Goal: Information Seeking & Learning: Learn about a topic

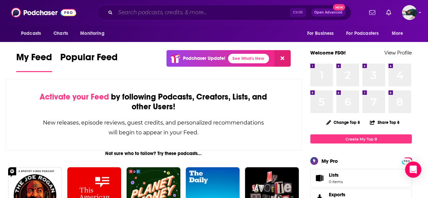
click at [176, 16] on input "Search podcasts, credits, & more..." at bounding box center [202, 12] width 174 height 11
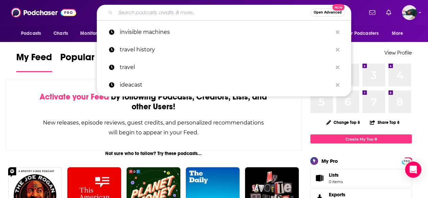
click at [214, 11] on input "Search podcasts, credits, & more..." at bounding box center [212, 12] width 195 height 11
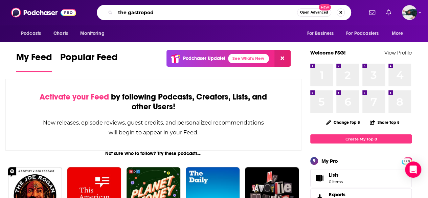
type input "the gastropod"
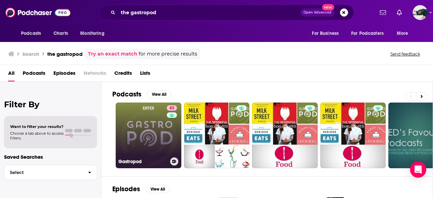
click at [150, 142] on link "82 Gastropod" at bounding box center [149, 135] width 66 height 66
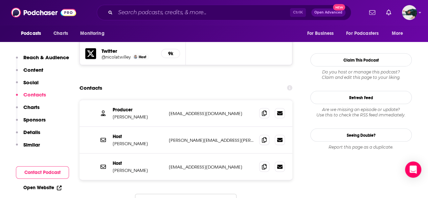
scroll to position [657, 0]
click at [262, 137] on icon at bounding box center [264, 139] width 5 height 5
click at [264, 163] on icon at bounding box center [264, 165] width 5 height 5
click at [265, 110] on icon at bounding box center [264, 112] width 5 height 5
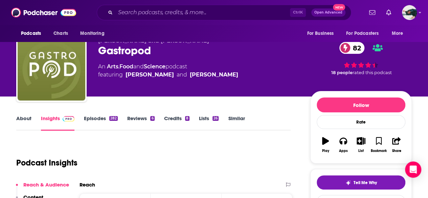
scroll to position [0, 0]
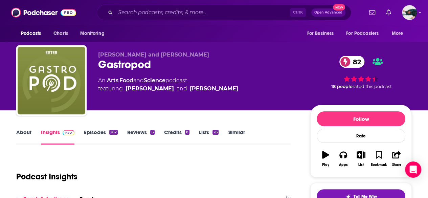
click at [26, 132] on link "About" at bounding box center [23, 137] width 15 height 16
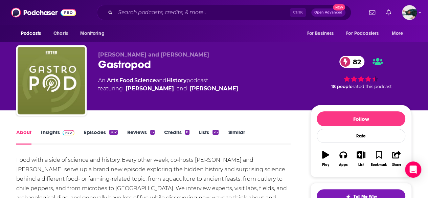
scroll to position [88, 0]
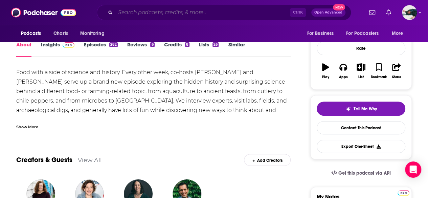
click at [220, 17] on input "Search podcasts, credits, & more..." at bounding box center [202, 12] width 174 height 11
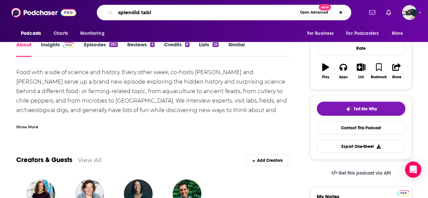
type input "splendid table"
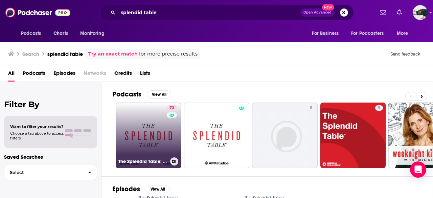
click at [142, 145] on link "73 The Splendid Table: Conversations & Recipes For Curious Cooks & Eaters" at bounding box center [149, 135] width 66 height 66
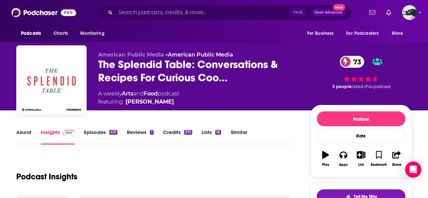
click at [20, 132] on link "About" at bounding box center [23, 137] width 15 height 16
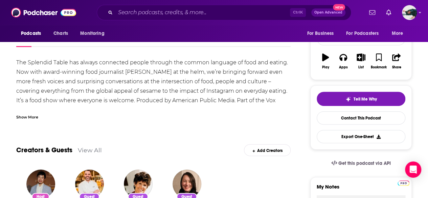
scroll to position [24, 0]
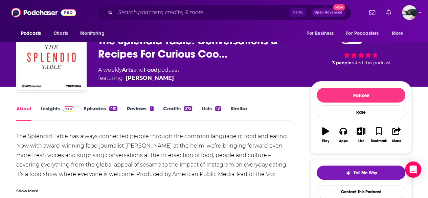
click at [51, 105] on link "Insights" at bounding box center [57, 113] width 33 height 16
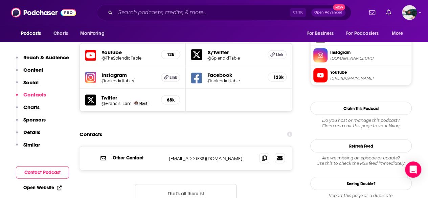
scroll to position [609, 0]
click at [262, 154] on icon at bounding box center [264, 156] width 5 height 5
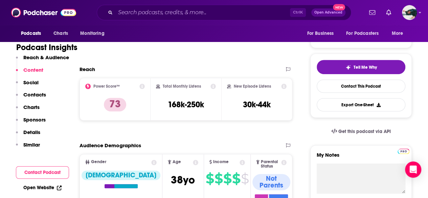
scroll to position [0, 0]
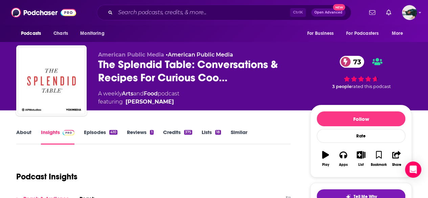
click at [30, 135] on link "About" at bounding box center [23, 137] width 15 height 16
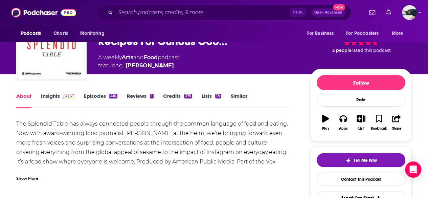
scroll to position [37, 0]
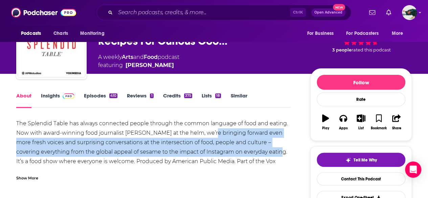
drag, startPoint x: 210, startPoint y: 130, endPoint x: 263, endPoint y: 152, distance: 57.6
click at [263, 152] on div "The Splendid Table has always connected people through the common language of f…" at bounding box center [153, 147] width 274 height 57
click at [235, 146] on div "The Splendid Table has always connected people through the common language of f…" at bounding box center [153, 147] width 274 height 57
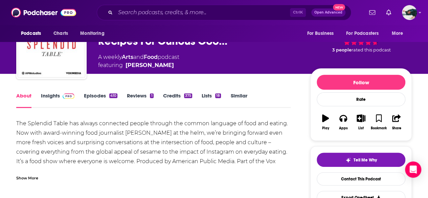
click at [208, 132] on div "The Splendid Table has always connected people through the common language of f…" at bounding box center [153, 147] width 274 height 57
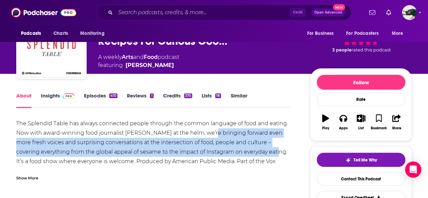
drag, startPoint x: 208, startPoint y: 132, endPoint x: 255, endPoint y: 150, distance: 50.2
click at [255, 150] on div "The Splendid Table has always connected people through the common language of f…" at bounding box center [153, 147] width 274 height 57
copy div "bringing forward even more fresh voices and surprising conversations at the int…"
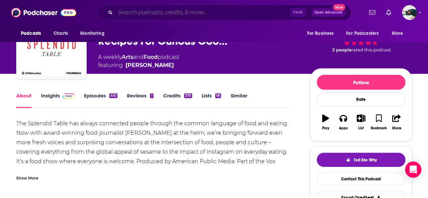
click at [181, 11] on input "Search podcasts, credits, & more..." at bounding box center [202, 12] width 174 height 11
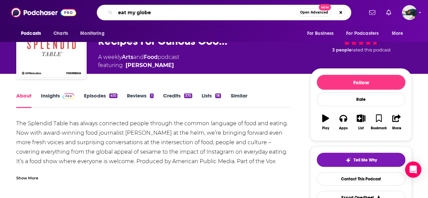
type input "eat my globe"
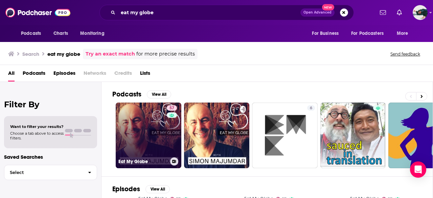
click at [146, 132] on link "57 Eat My Globe" at bounding box center [149, 135] width 66 height 66
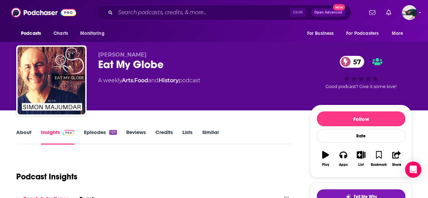
click at [19, 137] on link "About" at bounding box center [23, 137] width 15 height 16
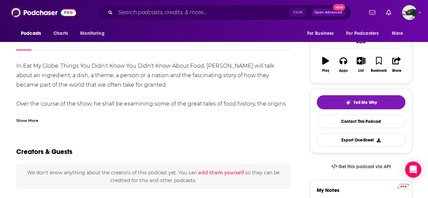
scroll to position [95, 0]
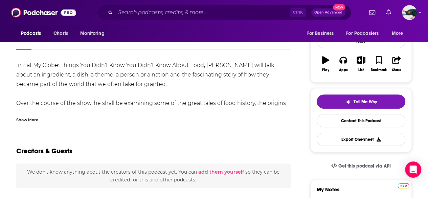
click at [28, 117] on div "Show More" at bounding box center [27, 119] width 22 height 6
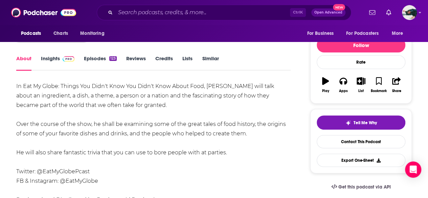
scroll to position [73, 0]
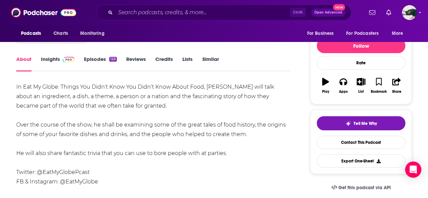
click at [52, 62] on link "Insights" at bounding box center [57, 64] width 33 height 16
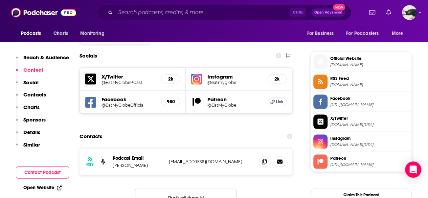
scroll to position [589, 0]
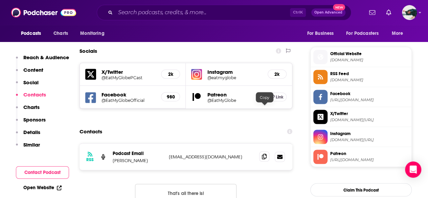
click at [266, 153] on icon at bounding box center [264, 155] width 5 height 5
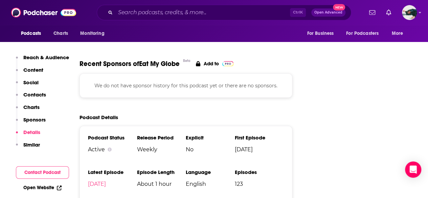
scroll to position [946, 0]
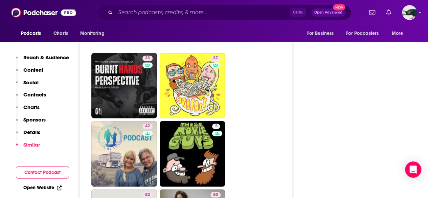
scroll to position [1929, 0]
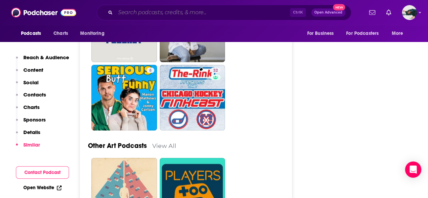
click at [163, 15] on input "Search podcasts, credits, & more..." at bounding box center [202, 12] width 174 height 11
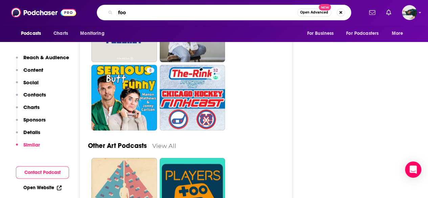
type input "food"
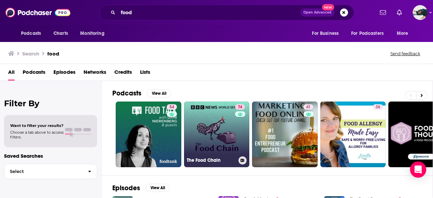
click at [209, 126] on link "74 The Food Chain" at bounding box center [217, 134] width 66 height 66
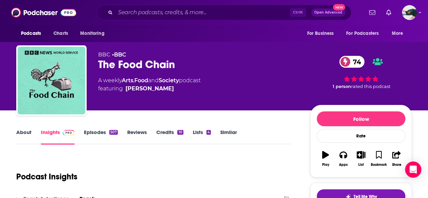
click at [21, 136] on link "About" at bounding box center [23, 137] width 15 height 16
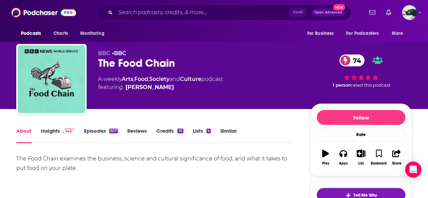
scroll to position [2, 0]
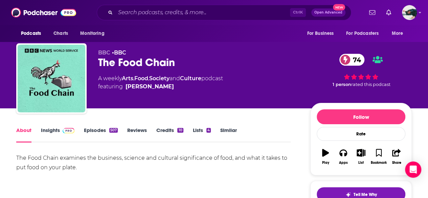
click at [51, 130] on link "Insights" at bounding box center [57, 135] width 33 height 16
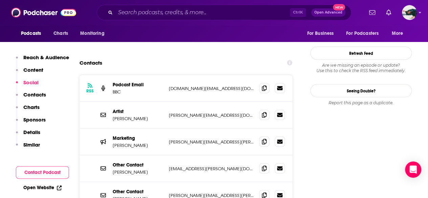
scroll to position [622, 0]
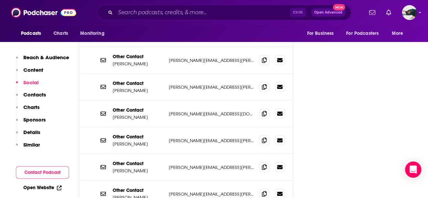
scroll to position [762, 0]
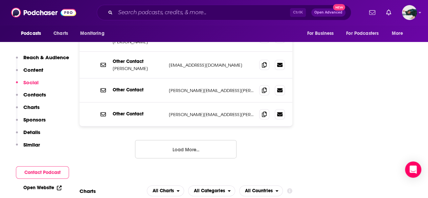
scroll to position [959, 0]
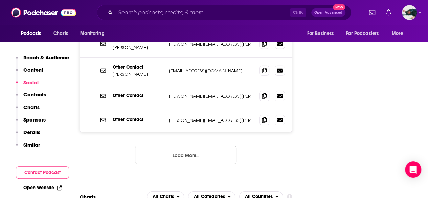
click at [206, 146] on button "Load More..." at bounding box center [185, 155] width 101 height 18
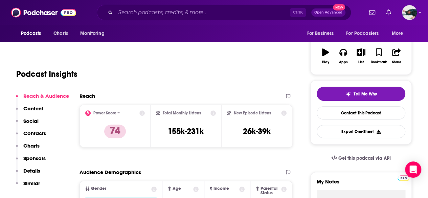
scroll to position [0, 0]
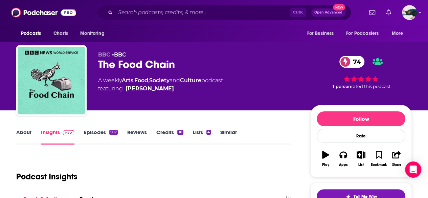
click at [18, 132] on link "About" at bounding box center [23, 137] width 15 height 16
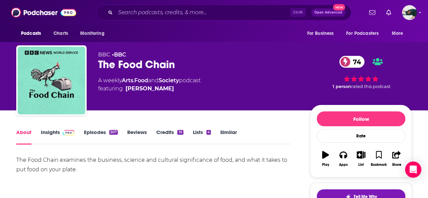
scroll to position [40, 0]
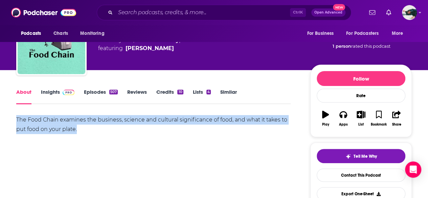
drag, startPoint x: 111, startPoint y: 125, endPoint x: 9, endPoint y: 110, distance: 102.5
copy div "The Food Chain examines the business, science and cultural significance of food…"
click at [190, 148] on div "The Food Chain examines the business, science and cultural significance of food…" at bounding box center [153, 138] width 274 height 47
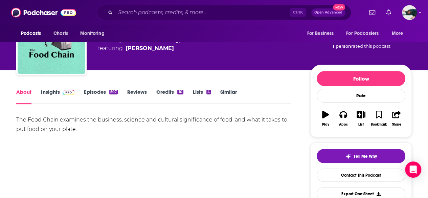
click at [55, 90] on link "Insights" at bounding box center [57, 97] width 33 height 16
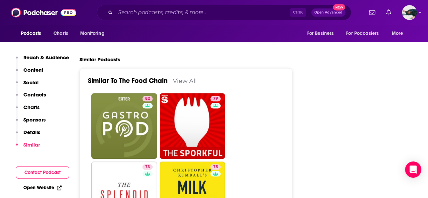
scroll to position [1828, 0]
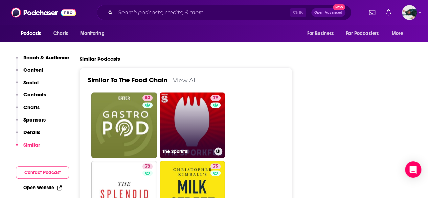
click at [210, 97] on link "79 The Sporkful" at bounding box center [193, 125] width 66 height 66
type input "https://www.podchaser.com/podcasts/the-sporkful-33315"
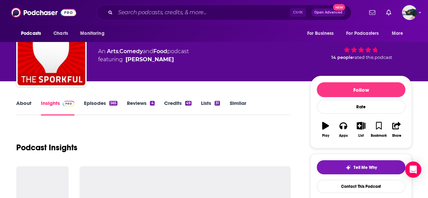
scroll to position [28, 0]
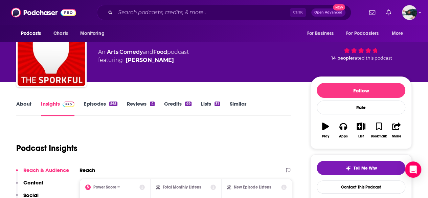
click at [19, 103] on link "About" at bounding box center [23, 108] width 15 height 16
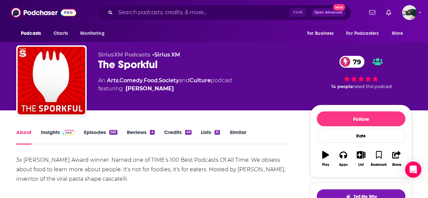
scroll to position [27, 0]
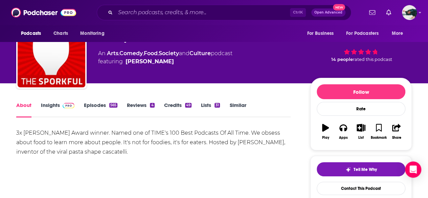
click at [54, 110] on link "Insights" at bounding box center [57, 110] width 33 height 16
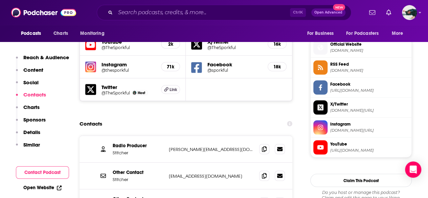
scroll to position [653, 0]
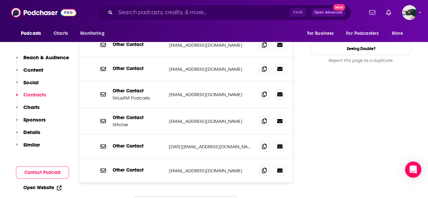
scroll to position [842, 0]
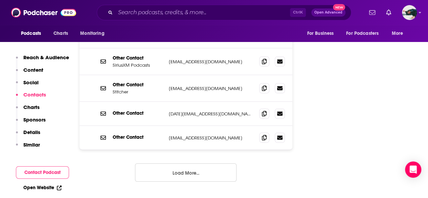
click at [195, 163] on button "Load More..." at bounding box center [185, 172] width 101 height 18
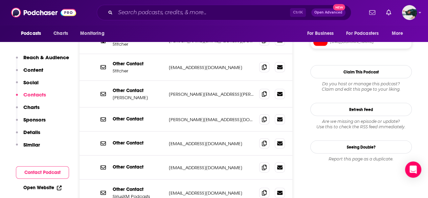
scroll to position [589, 0]
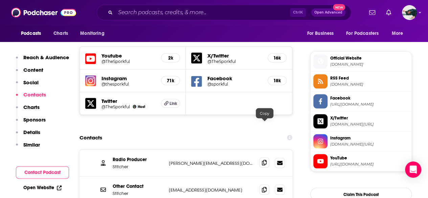
click at [265, 160] on icon at bounding box center [264, 162] width 5 height 5
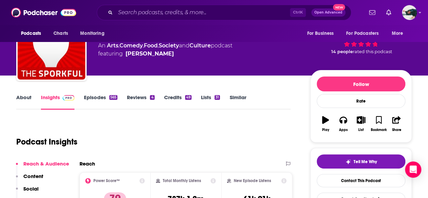
scroll to position [20, 0]
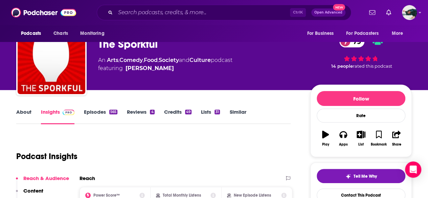
click at [29, 115] on link "About" at bounding box center [23, 117] width 15 height 16
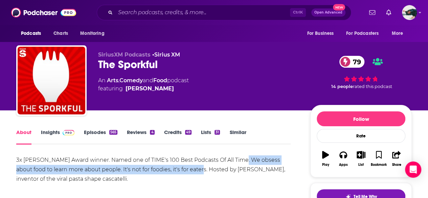
drag, startPoint x: 189, startPoint y: 170, endPoint x: 239, endPoint y: 161, distance: 50.9
click at [239, 161] on div "3x James Beard Award winner. Named one of TIME's 100 Best Podcasts Of All Time.…" at bounding box center [153, 169] width 274 height 28
copy div "We obsess about food to learn more about people. It's not for foodies, it's for…"
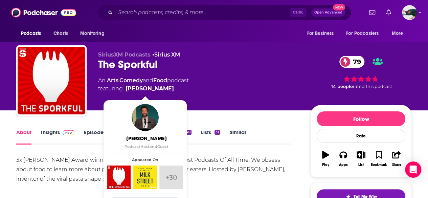
click at [212, 180] on div "3x James Beard Award winner. Named one of TIME's 100 Best Podcasts Of All Time.…" at bounding box center [153, 169] width 274 height 28
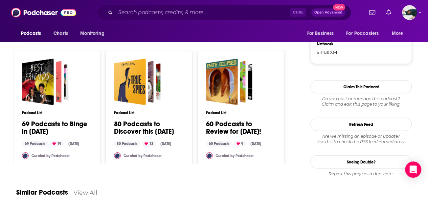
scroll to position [834, 0]
click at [198, 9] on input "Search podcasts, credits, & more..." at bounding box center [202, 12] width 174 height 11
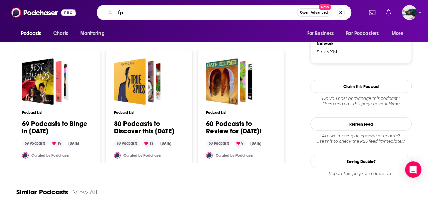
type input "f"
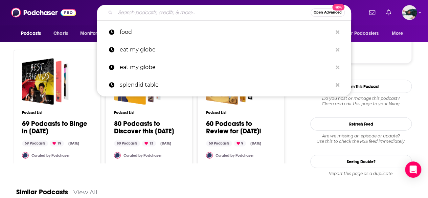
click at [190, 15] on input "Search podcasts, credits, & more..." at bounding box center [212, 12] width 195 height 11
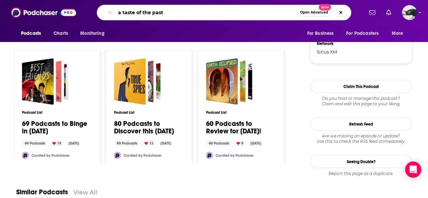
type input "a taste of the past"
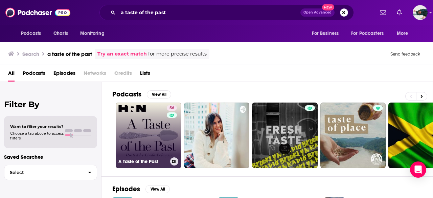
click at [144, 130] on link "56 A Taste of the Past" at bounding box center [149, 135] width 66 height 66
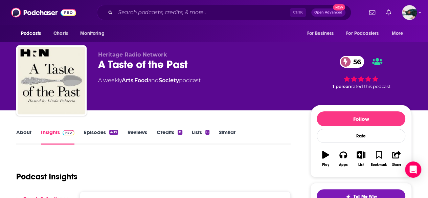
click at [23, 135] on link "About" at bounding box center [23, 137] width 15 height 16
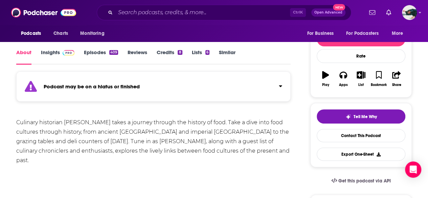
scroll to position [78, 0]
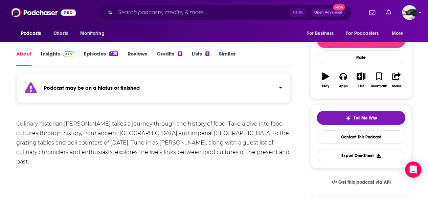
click at [54, 57] on link "Insights" at bounding box center [57, 58] width 33 height 16
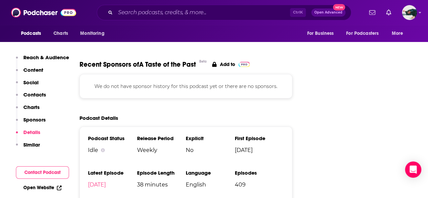
scroll to position [916, 0]
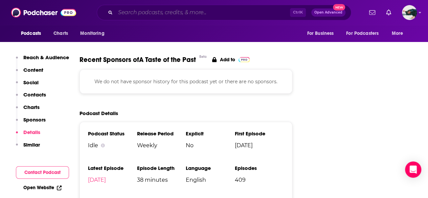
click at [209, 17] on input "Search podcasts, credits, & more..." at bounding box center [202, 12] width 174 height 11
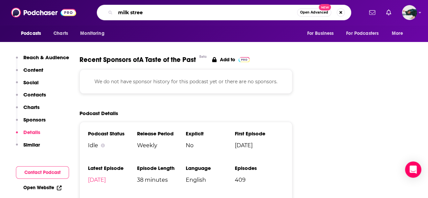
type input "[GEOGRAPHIC_DATA]"
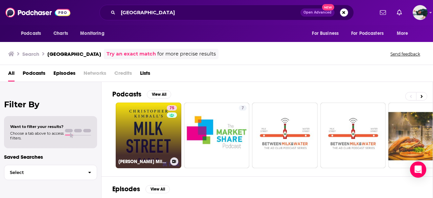
click at [143, 123] on link "75 Christopher Kimball’s Milk Street Radio" at bounding box center [149, 135] width 66 height 66
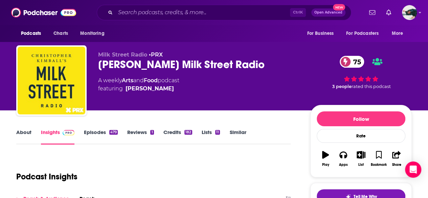
click at [19, 132] on link "About" at bounding box center [23, 137] width 15 height 16
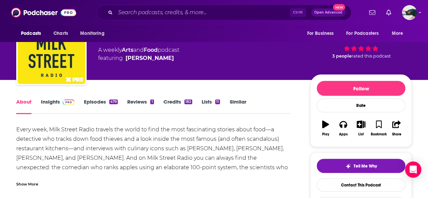
scroll to position [47, 0]
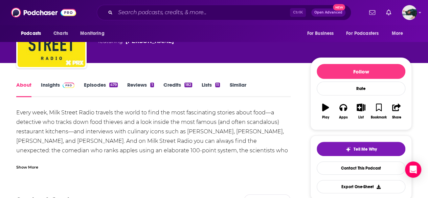
click at [34, 169] on div "Show More" at bounding box center [27, 166] width 22 height 6
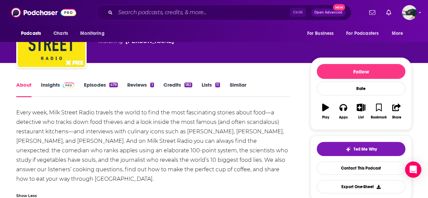
click at [53, 88] on link "Insights" at bounding box center [57, 89] width 33 height 16
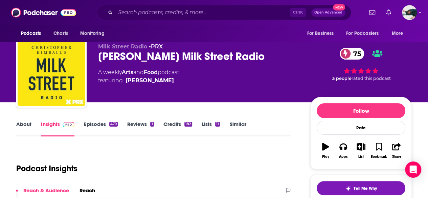
scroll to position [2, 0]
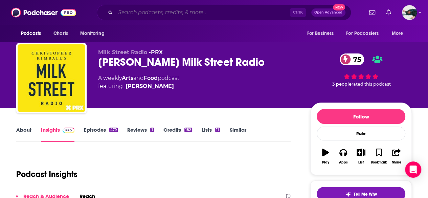
click at [210, 16] on input "Search podcasts, credits, & more..." at bounding box center [202, 12] width 174 height 11
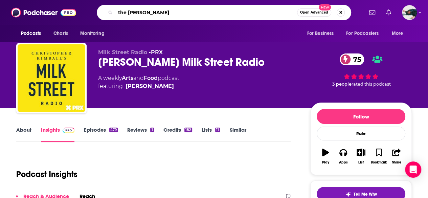
type input "the [PERSON_NAME] show"
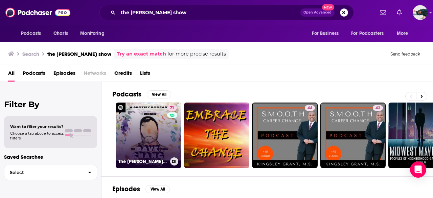
click at [147, 142] on link "71 The Dave Chang Show" at bounding box center [149, 135] width 66 height 66
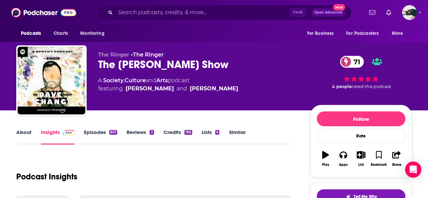
click at [29, 135] on link "About" at bounding box center [23, 137] width 15 height 16
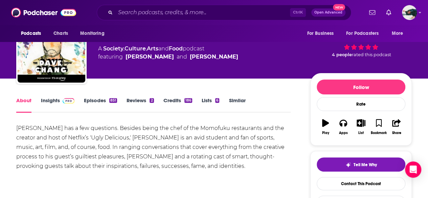
scroll to position [34, 0]
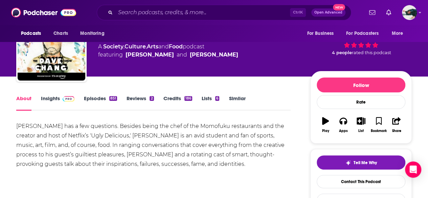
click at [59, 99] on link "Insights" at bounding box center [57, 103] width 33 height 16
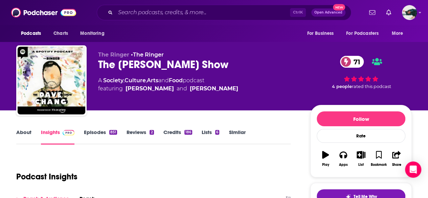
click at [19, 138] on link "About" at bounding box center [23, 137] width 15 height 16
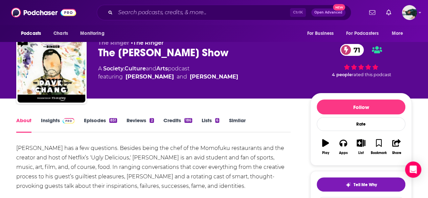
scroll to position [13, 0]
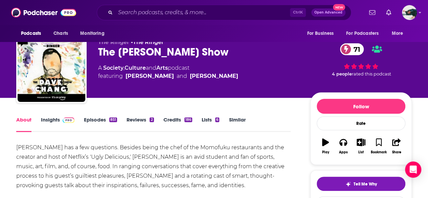
click at [67, 129] on link "Insights" at bounding box center [57, 124] width 33 height 16
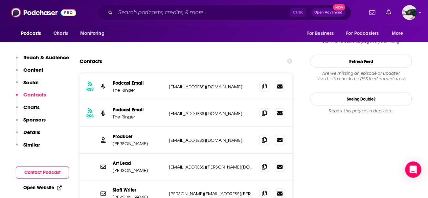
scroll to position [675, 0]
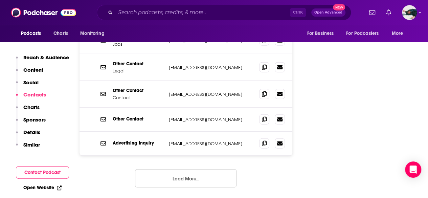
scroll to position [853, 0]
click at [203, 169] on button "Load More..." at bounding box center [185, 178] width 101 height 18
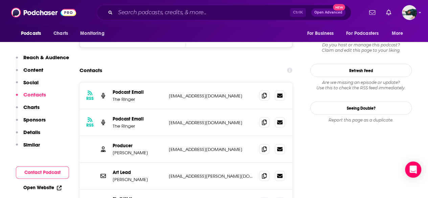
scroll to position [663, 0]
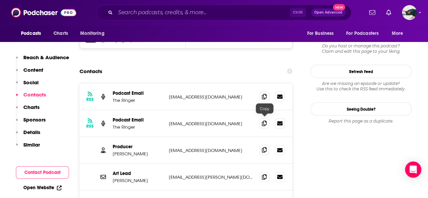
click at [263, 147] on icon at bounding box center [264, 149] width 5 height 5
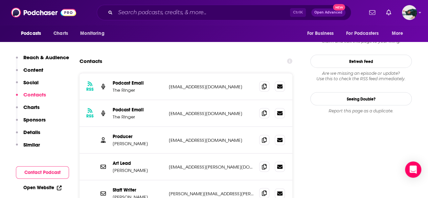
scroll to position [674, 0]
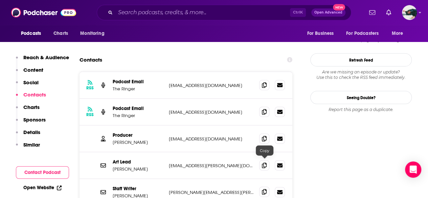
click at [265, 189] on icon at bounding box center [264, 191] width 5 height 5
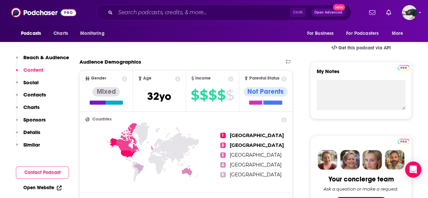
scroll to position [74, 0]
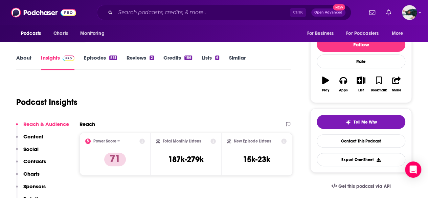
click at [30, 59] on link "About" at bounding box center [23, 62] width 15 height 16
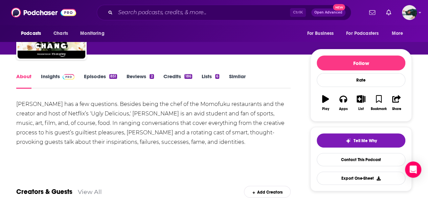
scroll to position [56, 0]
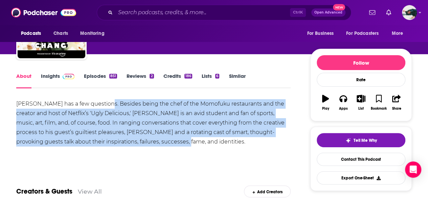
drag, startPoint x: 106, startPoint y: 103, endPoint x: 157, endPoint y: 142, distance: 63.9
click at [157, 142] on div "[PERSON_NAME] has a few questions. Besides being the chef of the Momofuku resta…" at bounding box center [153, 122] width 274 height 47
copy div "Besides being the chef of the Momofuku restaurants and the creator and host of …"
click at [163, 133] on div "[PERSON_NAME] has a few questions. Besides being the chef of the Momofuku resta…" at bounding box center [153, 122] width 274 height 47
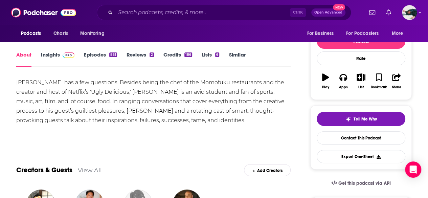
scroll to position [0, 0]
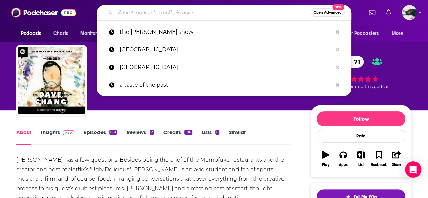
click at [203, 9] on input "Search podcasts, credits, & more..." at bounding box center [212, 12] width 195 height 11
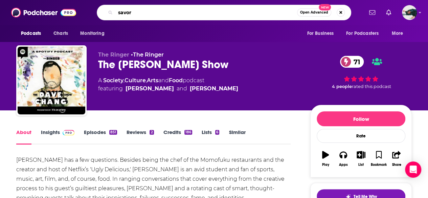
type input "savor"
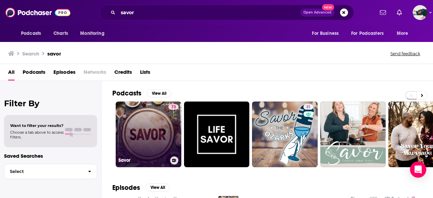
click at [146, 138] on link "73 Savor" at bounding box center [149, 134] width 66 height 66
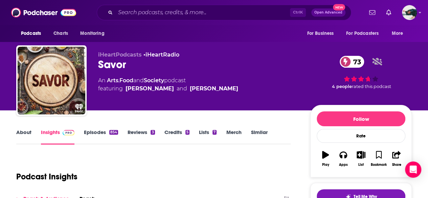
click at [125, 83] on link "Food" at bounding box center [126, 80] width 14 height 6
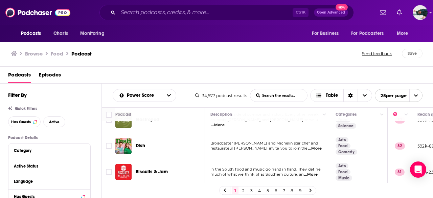
scroll to position [72, 0]
click at [314, 145] on span "...More" at bounding box center [315, 147] width 14 height 5
click at [206, 158] on td "In the South, food and music go hand in hand. They define much of what we think…" at bounding box center [267, 171] width 125 height 26
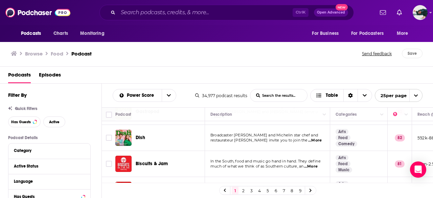
scroll to position [80, 0]
click at [314, 163] on span "...More" at bounding box center [311, 165] width 14 height 5
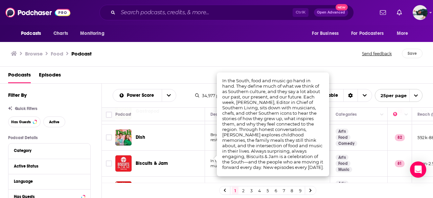
click at [192, 160] on div "Biscuits & Jam" at bounding box center [171, 163] width 70 height 7
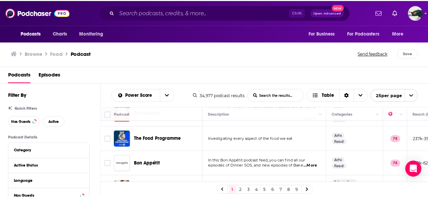
scroll to position [156, 0]
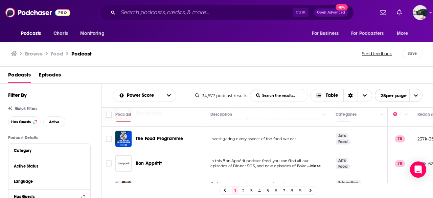
click at [164, 135] on div "The Food Programme" at bounding box center [171, 138] width 70 height 16
click at [168, 132] on div "Podcasts Charts Monitoring Ctrl K Open Advanced New For Business For Podcasters…" at bounding box center [216, 99] width 433 height 198
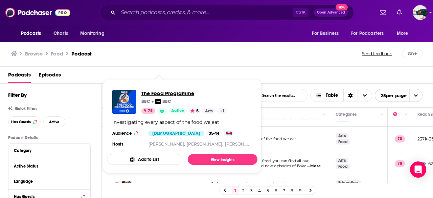
click at [176, 96] on span "The Food Programme" at bounding box center [184, 93] width 86 height 6
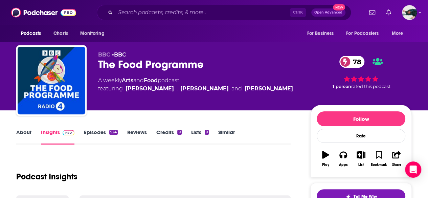
click at [21, 137] on link "About" at bounding box center [23, 137] width 15 height 16
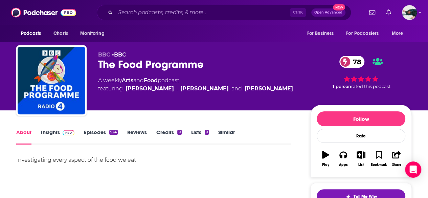
click at [53, 137] on link "Insights" at bounding box center [57, 137] width 33 height 16
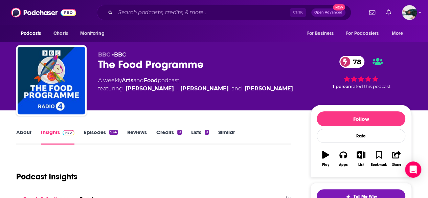
click at [102, 130] on link "Episodes 924" at bounding box center [101, 137] width 34 height 16
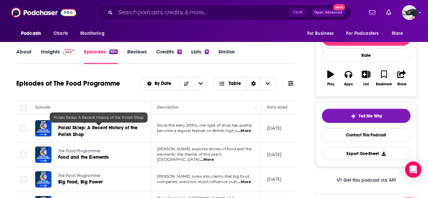
scroll to position [80, 0]
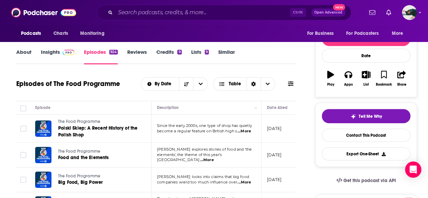
click at [51, 58] on link "Insights" at bounding box center [57, 57] width 33 height 16
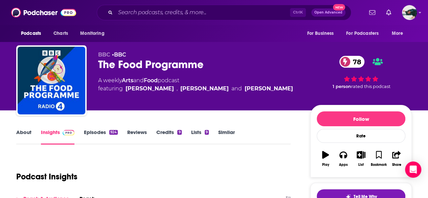
click at [28, 135] on link "About" at bounding box center [23, 137] width 15 height 16
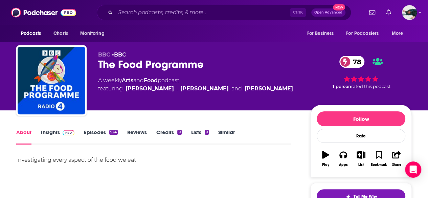
click at [54, 141] on link "Insights" at bounding box center [57, 137] width 33 height 16
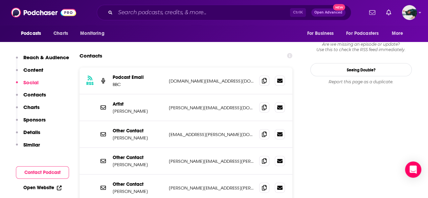
scroll to position [681, 0]
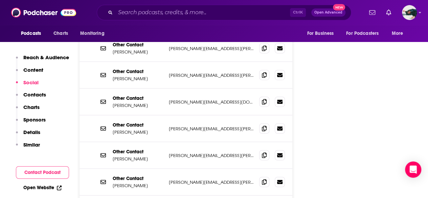
scroll to position [827, 0]
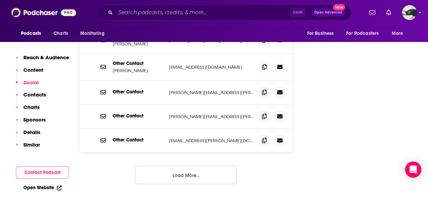
scroll to position [990, 0]
click at [195, 165] on button "Load More..." at bounding box center [185, 174] width 101 height 18
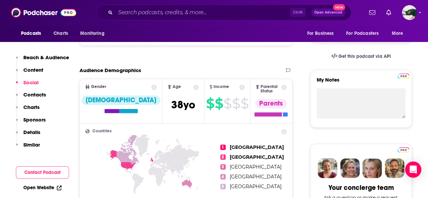
scroll to position [0, 0]
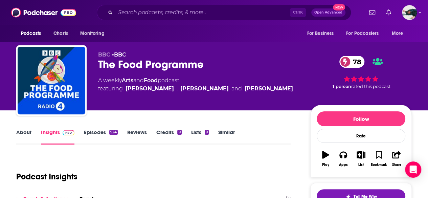
click at [26, 130] on link "About" at bounding box center [23, 137] width 15 height 16
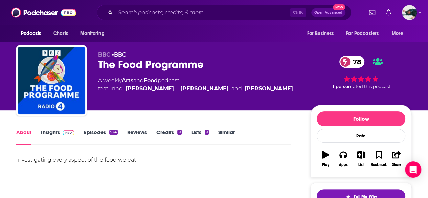
click at [54, 138] on link "Insights" at bounding box center [57, 137] width 33 height 16
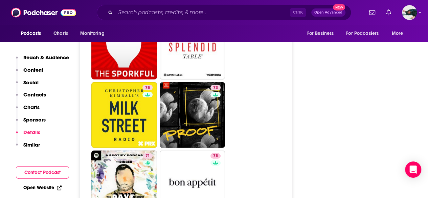
scroll to position [1916, 0]
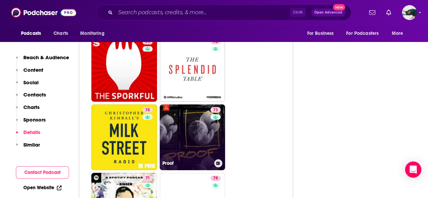
click at [208, 104] on link "73 Proof" at bounding box center [193, 137] width 66 height 66
type input "[URL][DOMAIN_NAME]"
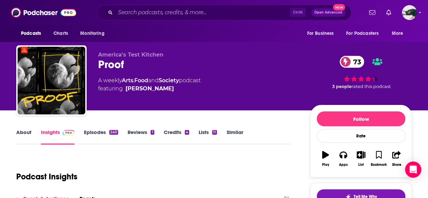
click at [26, 128] on div "About Insights Episodes 240 Reviews 1 Credits 4 Lists 11 Similar" at bounding box center [153, 136] width 274 height 17
click at [26, 131] on link "About" at bounding box center [23, 137] width 15 height 16
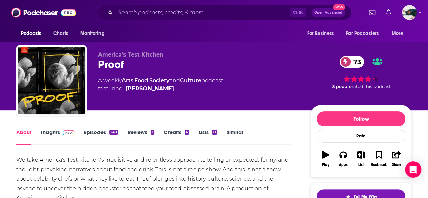
click at [49, 138] on link "Insights" at bounding box center [57, 137] width 33 height 16
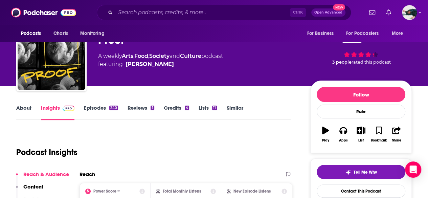
scroll to position [5, 0]
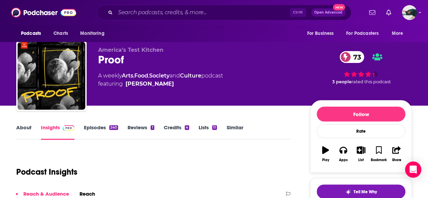
click at [22, 130] on link "About" at bounding box center [23, 132] width 15 height 16
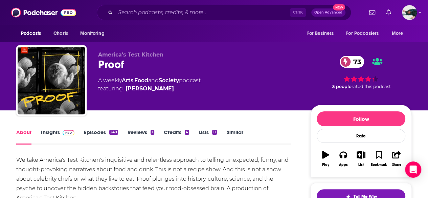
click at [55, 131] on link "Insights" at bounding box center [57, 137] width 33 height 16
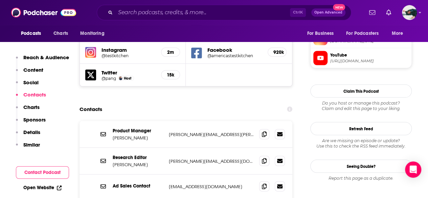
scroll to position [626, 0]
click at [264, 157] on icon at bounding box center [264, 159] width 5 height 5
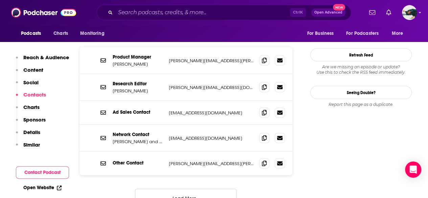
scroll to position [700, 0]
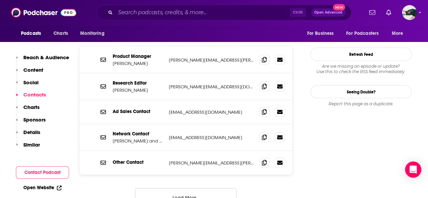
click at [171, 188] on button "Load More..." at bounding box center [185, 197] width 101 height 18
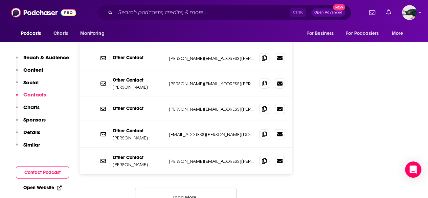
scroll to position [829, 0]
click at [171, 187] on button "Load More..." at bounding box center [185, 196] width 101 height 18
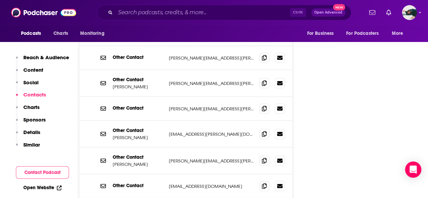
scroll to position [916, 0]
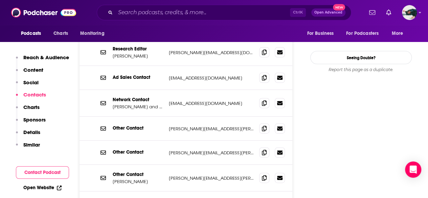
scroll to position [734, 0]
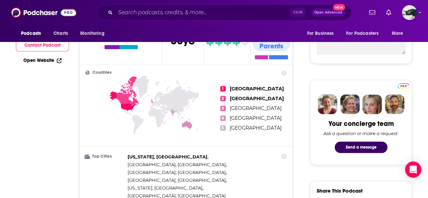
scroll to position [0, 0]
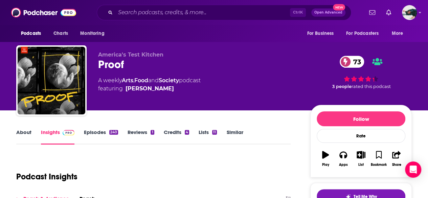
click at [26, 131] on link "About" at bounding box center [23, 137] width 15 height 16
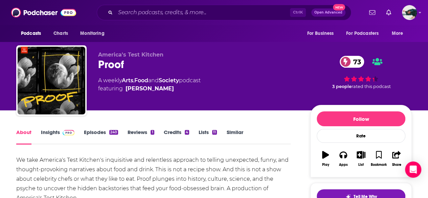
scroll to position [62, 0]
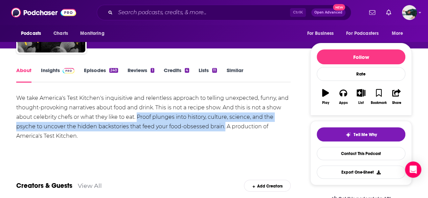
drag, startPoint x: 223, startPoint y: 126, endPoint x: 137, endPoint y: 117, distance: 87.1
click at [137, 117] on div "We take America's Test Kitchen's inquisitive and relentless approach to telling…" at bounding box center [153, 116] width 274 height 47
copy div "Proof plunges into history, culture, science, and the psyche to uncover the hid…"
click at [184, 120] on div "We take America's Test Kitchen's inquisitive and relentless approach to telling…" at bounding box center [153, 116] width 274 height 47
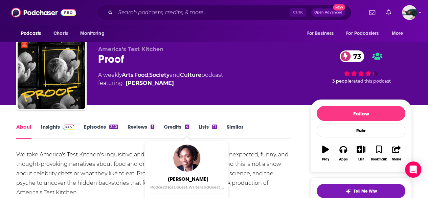
scroll to position [0, 0]
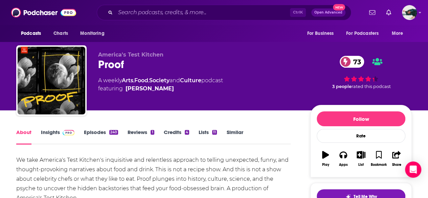
click at [45, 135] on link "Insights" at bounding box center [57, 137] width 33 height 16
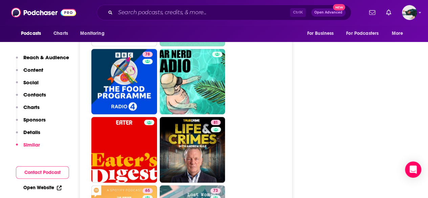
scroll to position [2123, 0]
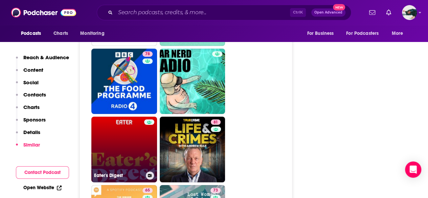
click at [141, 117] on link "Eater's Digest" at bounding box center [124, 150] width 66 height 66
type input "[URL][DOMAIN_NAME]"
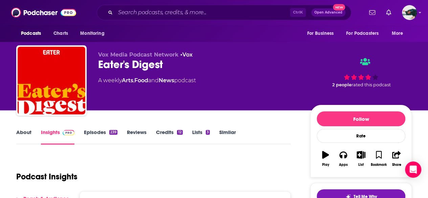
click at [20, 141] on link "About" at bounding box center [23, 137] width 15 height 16
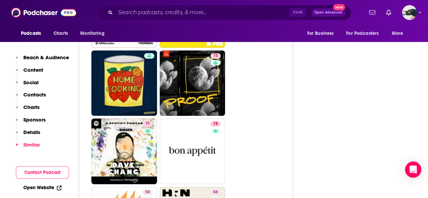
scroll to position [1513, 0]
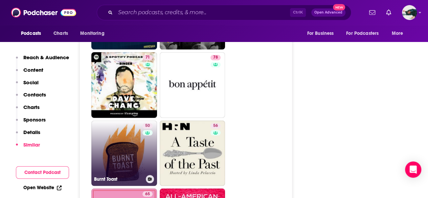
click at [106, 120] on link "50 Burnt Toast" at bounding box center [124, 153] width 66 height 66
type input "[URL][DOMAIN_NAME]"
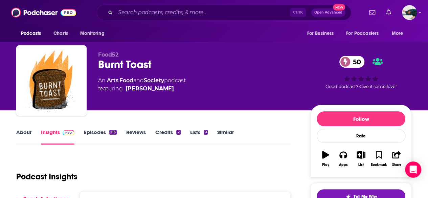
click at [20, 130] on link "About" at bounding box center [23, 137] width 15 height 16
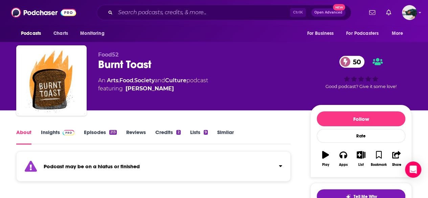
scroll to position [151, 0]
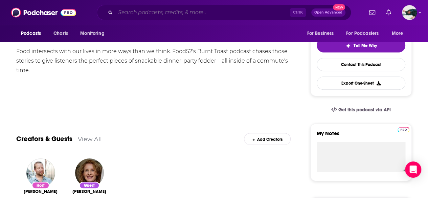
click at [179, 13] on input "Search podcasts, credits, & more..." at bounding box center [202, 12] width 174 height 11
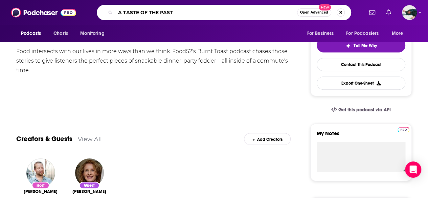
type input "A TASTE OF THE PAST"
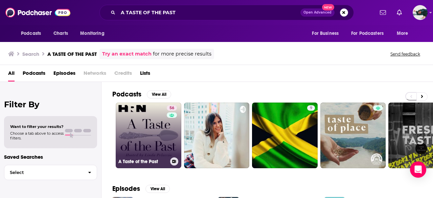
click at [148, 133] on link "56 A Taste of the Past" at bounding box center [149, 135] width 66 height 66
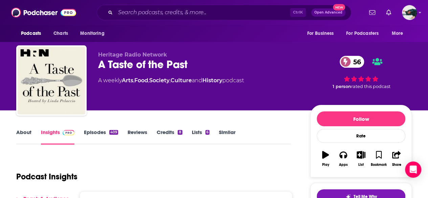
click at [22, 132] on link "About" at bounding box center [23, 137] width 15 height 16
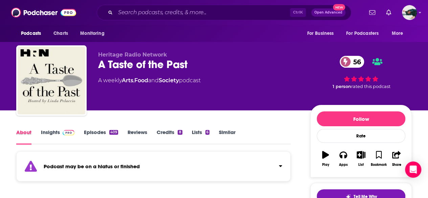
click at [38, 134] on div "About" at bounding box center [28, 137] width 25 height 16
click at [48, 134] on link "Insights" at bounding box center [57, 137] width 33 height 16
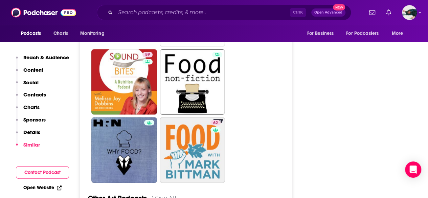
scroll to position [1872, 0]
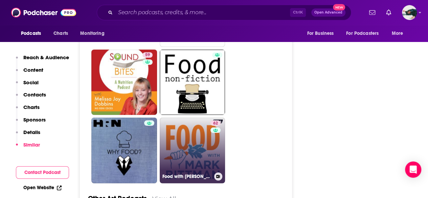
click at [193, 117] on link "62 Food with [PERSON_NAME]" at bounding box center [193, 150] width 66 height 66
type input "[URL][DOMAIN_NAME]"
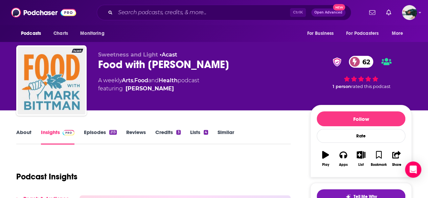
click at [17, 135] on link "About" at bounding box center [23, 137] width 15 height 16
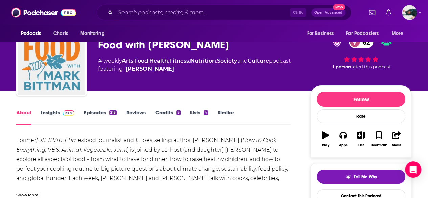
scroll to position [21, 0]
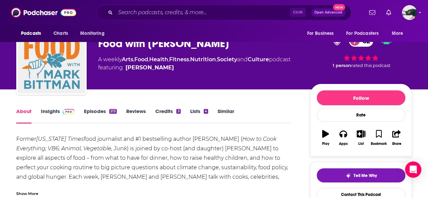
click at [55, 111] on link "Insights" at bounding box center [57, 116] width 33 height 16
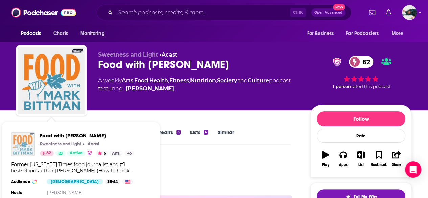
click at [30, 136] on img "Food with Mark Bittman" at bounding box center [23, 144] width 24 height 24
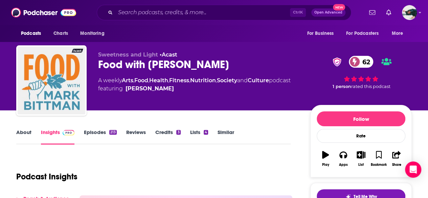
click at [20, 136] on link "About" at bounding box center [23, 137] width 15 height 16
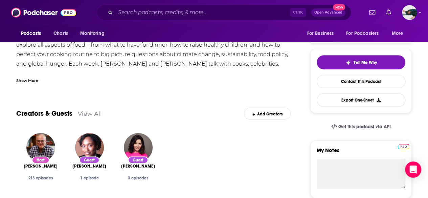
scroll to position [22, 0]
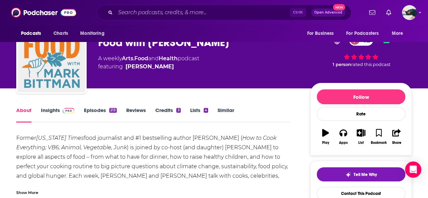
click at [52, 113] on link "Insights" at bounding box center [57, 115] width 33 height 16
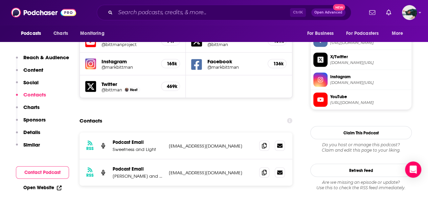
scroll to position [647, 0]
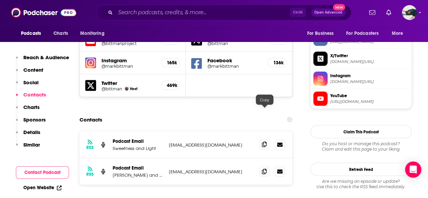
click at [262, 142] on icon at bounding box center [264, 144] width 5 height 5
click at [158, 172] on p "[PERSON_NAME] and [PERSON_NAME]" at bounding box center [138, 175] width 51 height 6
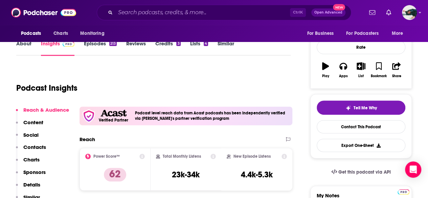
scroll to position [0, 0]
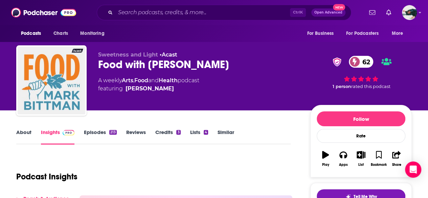
click at [20, 133] on link "About" at bounding box center [23, 137] width 15 height 16
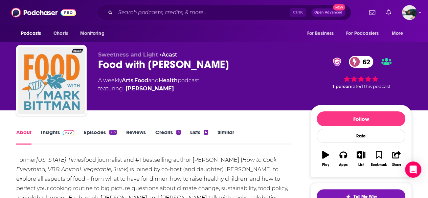
scroll to position [49, 0]
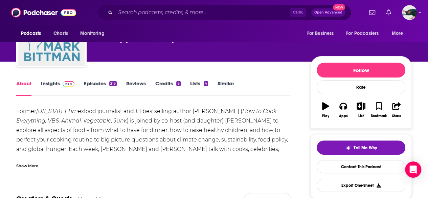
click at [37, 163] on div "Show More" at bounding box center [27, 165] width 22 height 6
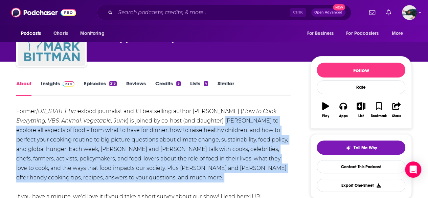
scroll to position [67, 0]
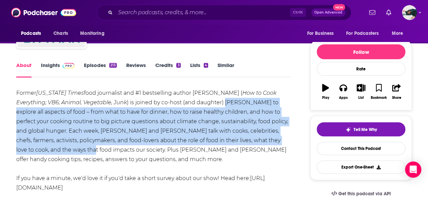
drag, startPoint x: 224, startPoint y: 121, endPoint x: 69, endPoint y: 151, distance: 158.3
click at [69, 151] on div "Former [US_STATE] Times food journalist and #1 bestselling author [PERSON_NAME]…" at bounding box center [153, 149] width 274 height 123
copy div "[PERSON_NAME] to explore all aspects of food – from what to have for dinner, ho…"
click at [188, 125] on div "Former [US_STATE] Times food journalist and #1 bestselling author [PERSON_NAME]…" at bounding box center [153, 149] width 274 height 123
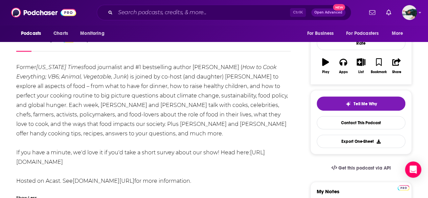
scroll to position [53, 0]
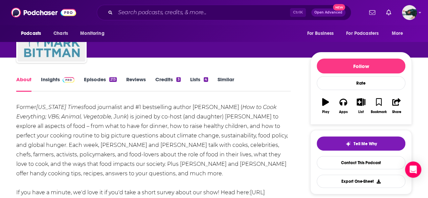
click at [51, 79] on link "Insights" at bounding box center [57, 84] width 33 height 16
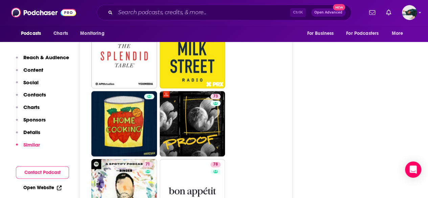
scroll to position [1655, 0]
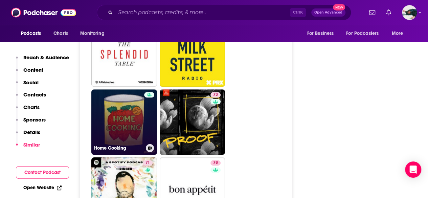
click at [143, 91] on link "Home Cooking" at bounding box center [124, 122] width 66 height 66
type input "[URL][DOMAIN_NAME]"
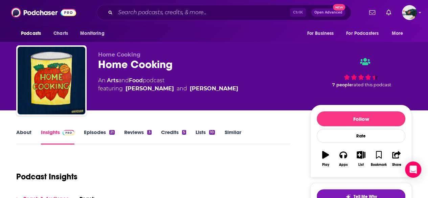
click at [23, 137] on link "About" at bounding box center [23, 137] width 15 height 16
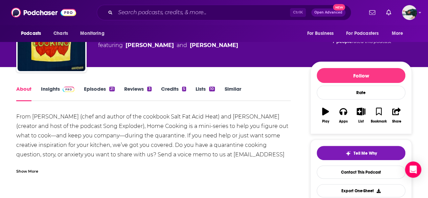
scroll to position [189, 0]
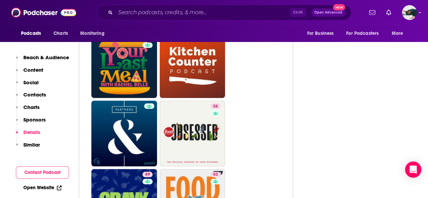
scroll to position [1847, 0]
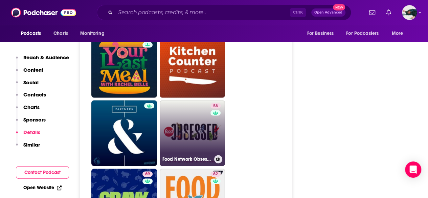
click at [197, 100] on link "58 Food Network Obsessed" at bounding box center [193, 133] width 66 height 66
type input "[URL][DOMAIN_NAME]"
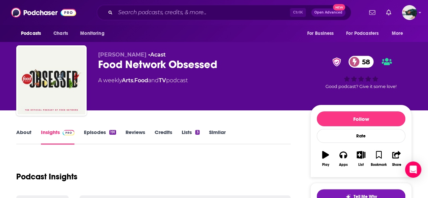
click at [25, 139] on link "About" at bounding box center [23, 137] width 15 height 16
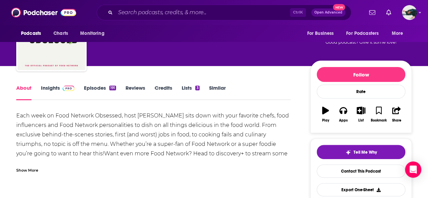
scroll to position [45, 0]
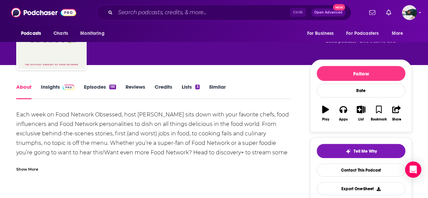
click at [36, 168] on div "Show More" at bounding box center [27, 168] width 22 height 6
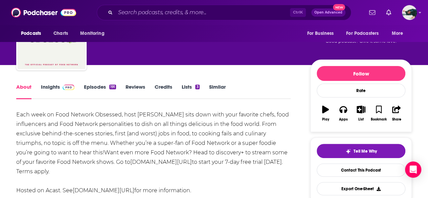
scroll to position [45, 0]
click at [181, 8] on input "Search podcasts, credits, & more..." at bounding box center [202, 12] width 174 height 11
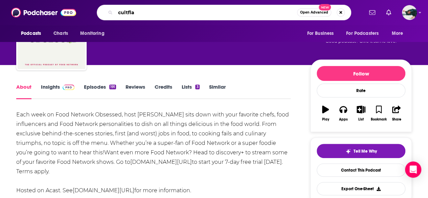
type input "cultflav"
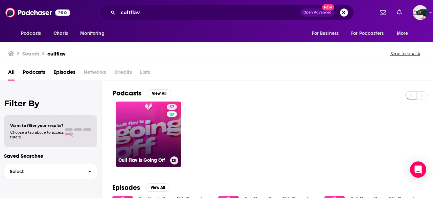
click at [138, 131] on link "37 Cult Flav Is Going Off" at bounding box center [149, 134] width 66 height 66
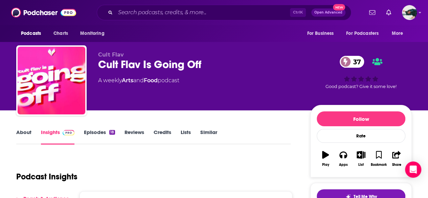
click at [29, 132] on link "About" at bounding box center [23, 137] width 15 height 16
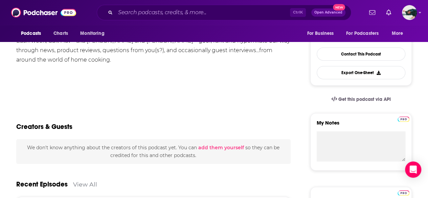
scroll to position [151, 0]
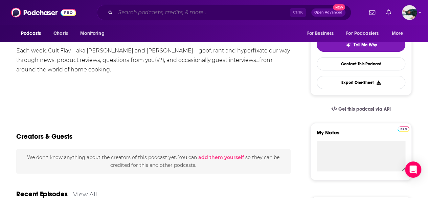
click at [184, 8] on input "Search podcasts, credits, & more..." at bounding box center [202, 12] width 174 height 11
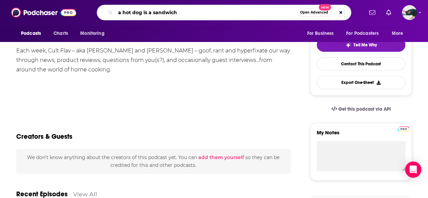
type input "a hot dog is a sandwich"
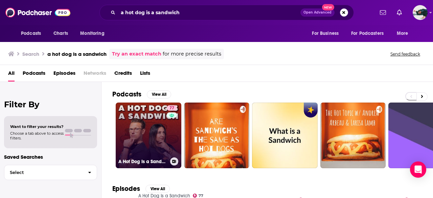
click at [141, 130] on link "77 A Hot Dog Is a Sandwich" at bounding box center [149, 135] width 66 height 66
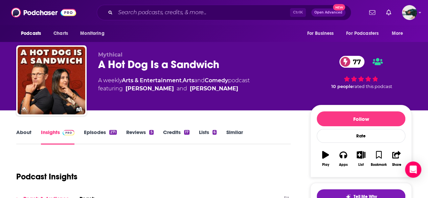
click at [26, 132] on link "About" at bounding box center [23, 137] width 15 height 16
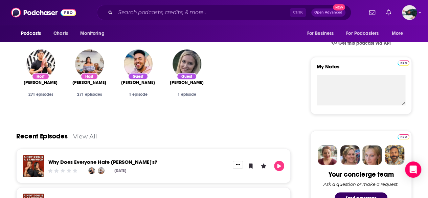
scroll to position [220, 0]
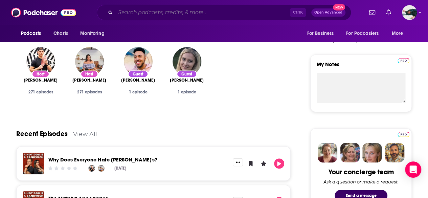
click at [185, 12] on input "Search podcasts, credits, & more..." at bounding box center [202, 12] width 174 height 11
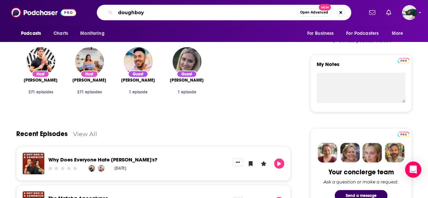
type input "doughboys"
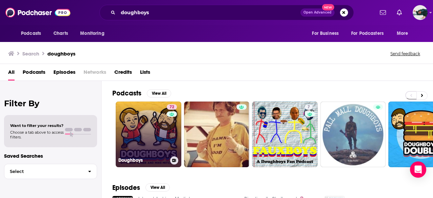
click at [157, 117] on link "72 Doughboys" at bounding box center [149, 134] width 66 height 66
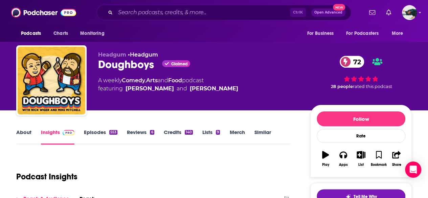
click at [31, 135] on link "About" at bounding box center [23, 137] width 15 height 16
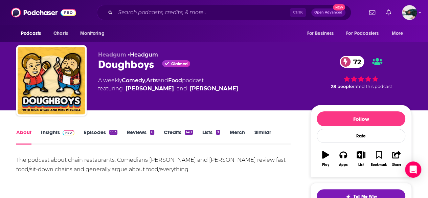
click at [48, 140] on link "Insights" at bounding box center [57, 137] width 33 height 16
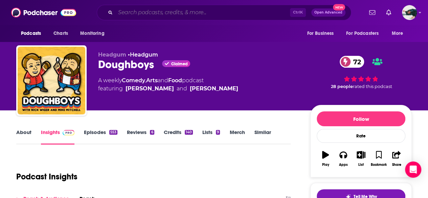
click at [140, 9] on input "Search podcasts, credits, & more..." at bounding box center [202, 12] width 174 height 11
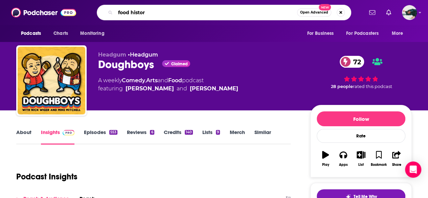
type input "food history"
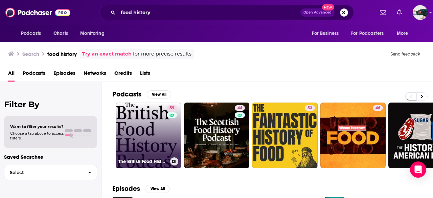
click at [146, 138] on link "59 The British Food History Podcast" at bounding box center [149, 135] width 66 height 66
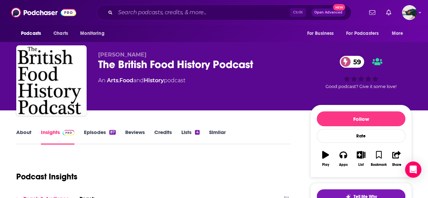
click at [29, 135] on link "About" at bounding box center [23, 137] width 15 height 16
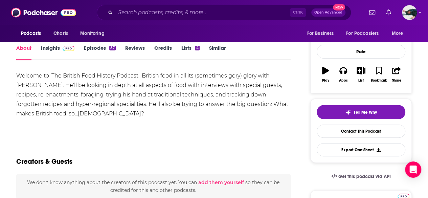
scroll to position [85, 0]
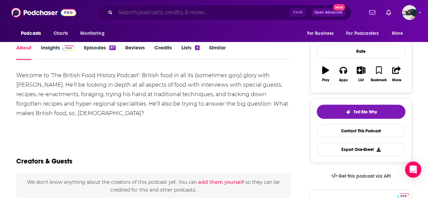
click at [185, 15] on input "Search podcasts, credits, & more..." at bounding box center [202, 12] width 174 height 11
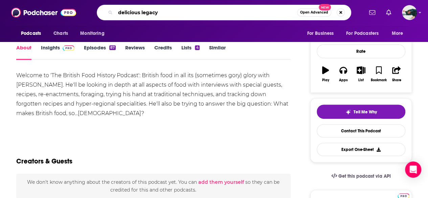
type input "delicious legacy"
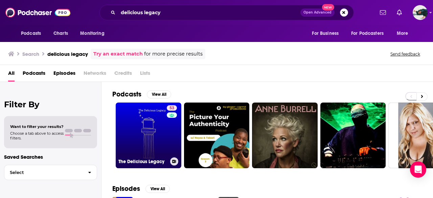
click at [150, 153] on link "53 The Delicious Legacy" at bounding box center [149, 135] width 66 height 66
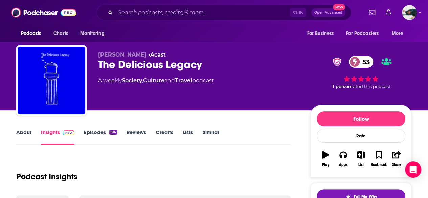
click at [26, 136] on link "About" at bounding box center [23, 137] width 15 height 16
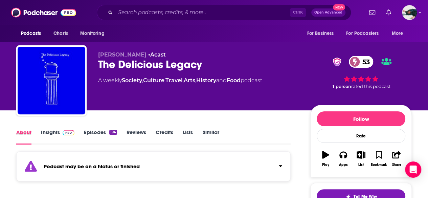
click at [35, 136] on div "About" at bounding box center [28, 137] width 25 height 16
click at [41, 134] on link "Insights" at bounding box center [57, 137] width 33 height 16
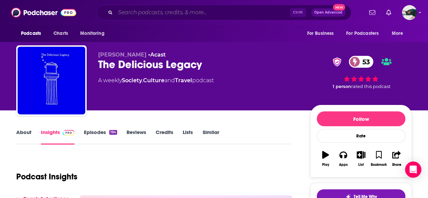
click at [140, 9] on input "Search podcasts, credits, & more..." at bounding box center [202, 12] width 174 height 11
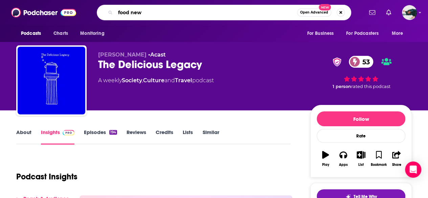
type input "food news"
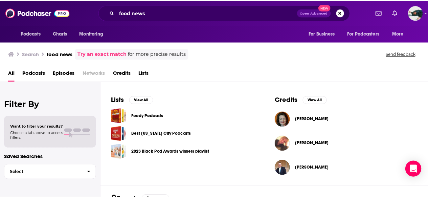
scroll to position [212, 0]
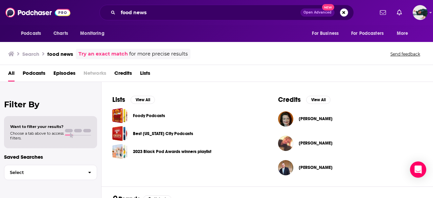
click at [152, 118] on link "Foody Podcasts" at bounding box center [149, 115] width 32 height 7
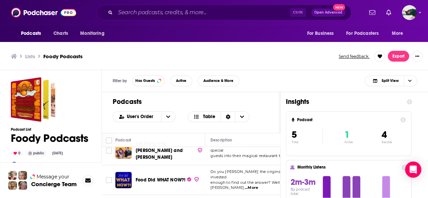
scroll to position [79, 0]
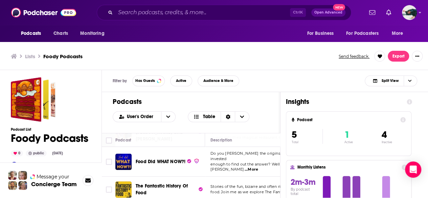
click at [148, 158] on span "Food Did WHAT NOW?!" at bounding box center [161, 161] width 50 height 7
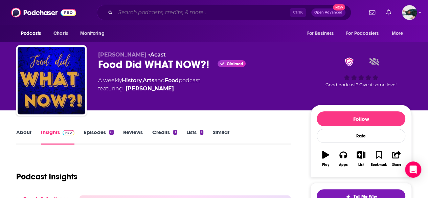
click at [189, 15] on input "Search podcasts, credits, & more..." at bounding box center [202, 12] width 174 height 11
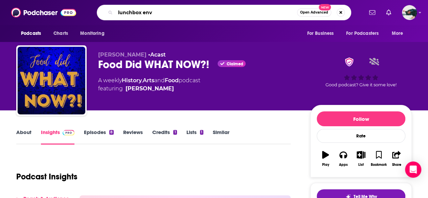
type input "lunchbox envy"
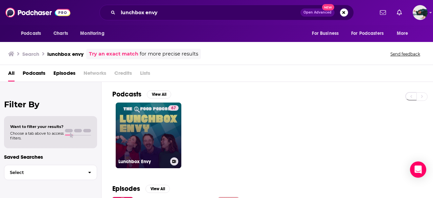
click at [158, 133] on link "67 Lunchbox Envy" at bounding box center [149, 135] width 66 height 66
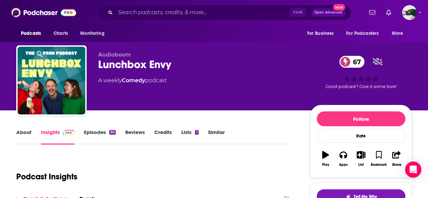
click at [21, 134] on link "About" at bounding box center [23, 137] width 15 height 16
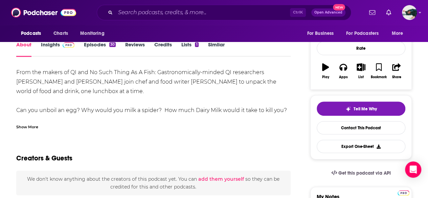
scroll to position [89, 0]
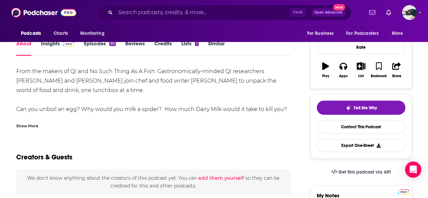
click at [24, 124] on div "Show More" at bounding box center [27, 125] width 22 height 6
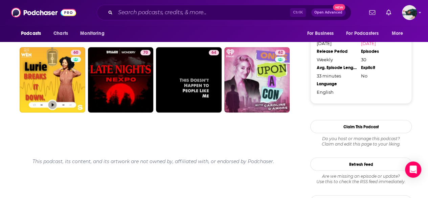
scroll to position [639, 0]
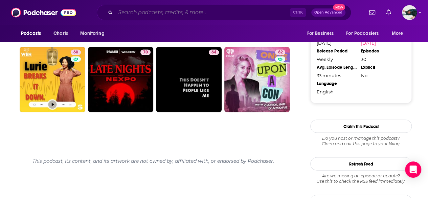
click at [191, 10] on input "Search podcasts, credits, & more..." at bounding box center [202, 12] width 174 height 11
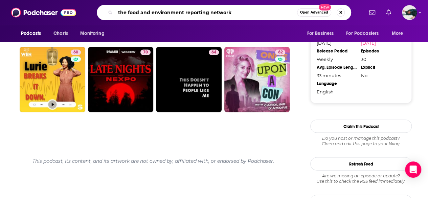
type input "the food and environment reporting network"
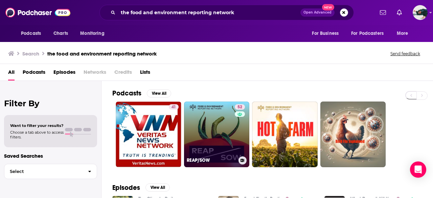
click at [201, 119] on link "52 REAP/SOW" at bounding box center [217, 134] width 66 height 66
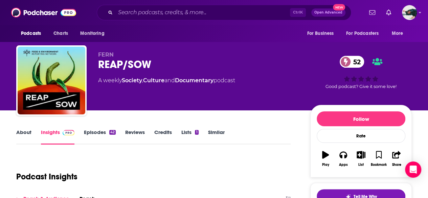
click at [28, 134] on link "About" at bounding box center [23, 137] width 15 height 16
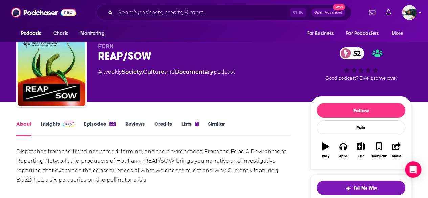
scroll to position [8, 0]
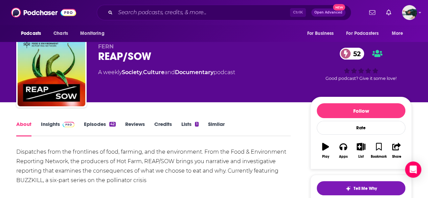
click at [52, 129] on link "Insights" at bounding box center [57, 129] width 33 height 16
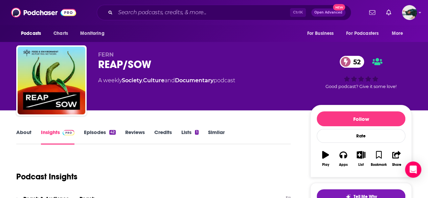
click at [24, 132] on link "About" at bounding box center [23, 137] width 15 height 16
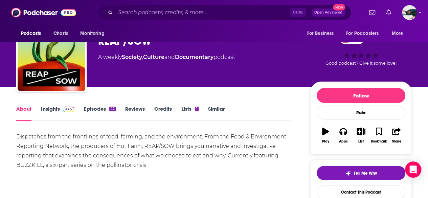
scroll to position [24, 0]
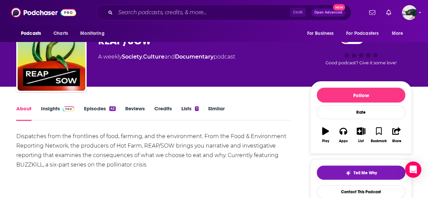
click at [164, 111] on link "Credits" at bounding box center [163, 113] width 18 height 16
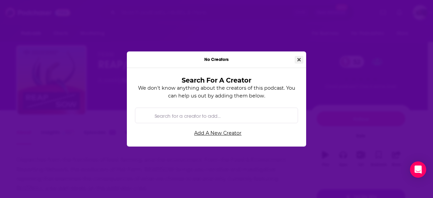
click at [295, 57] on button "Close" at bounding box center [298, 60] width 9 height 8
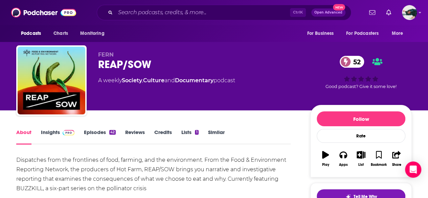
click at [53, 133] on link "Insights" at bounding box center [57, 137] width 33 height 16
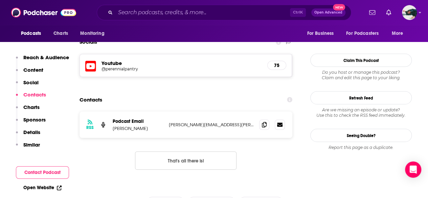
scroll to position [597, 0]
click at [266, 111] on div "RSS Podcast Email Gretchen Borzi gretchen.borzi@prx.org gretchen.borzi@prx.org" at bounding box center [185, 124] width 213 height 26
click at [267, 119] on span at bounding box center [264, 124] width 10 height 10
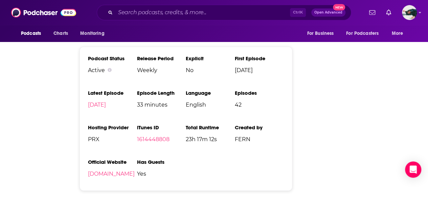
scroll to position [0, 0]
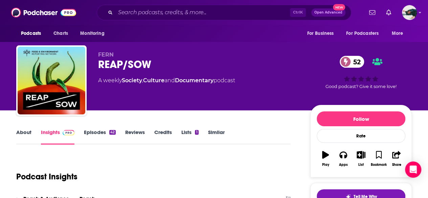
click at [19, 128] on div "About Insights Episodes 42 Reviews Credits Lists 1 Similar" at bounding box center [153, 136] width 274 height 17
click at [21, 132] on link "About" at bounding box center [23, 137] width 15 height 16
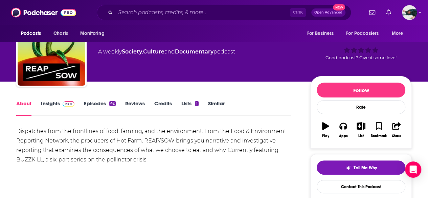
scroll to position [30, 0]
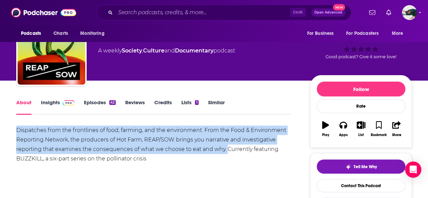
drag, startPoint x: 16, startPoint y: 128, endPoint x: 225, endPoint y: 150, distance: 210.4
click at [225, 150] on div "Dispatches from the frontlines of food, farming, and the environment. From the …" at bounding box center [153, 144] width 274 height 38
copy div "Dispatches from the frontlines of food, farming, and the environment. From the …"
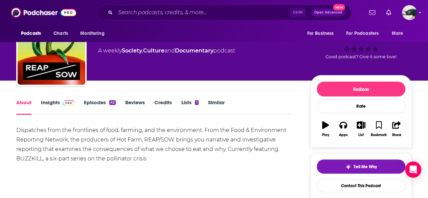
click at [163, 19] on div "Ctrl K Open Advanced New" at bounding box center [224, 13] width 254 height 16
click at [164, 17] on input "Search podcasts, credits, & more..." at bounding box center [202, 12] width 174 height 11
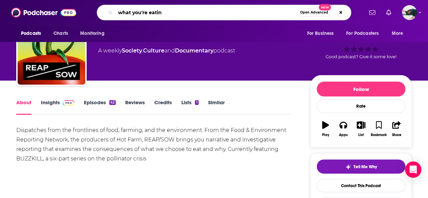
type input "what you're eating"
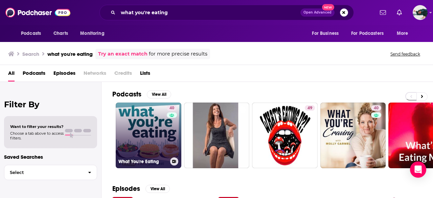
click at [148, 130] on link "40 What You're Eating" at bounding box center [149, 135] width 66 height 66
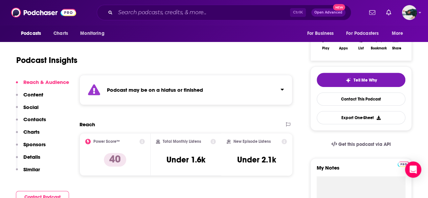
scroll to position [71, 0]
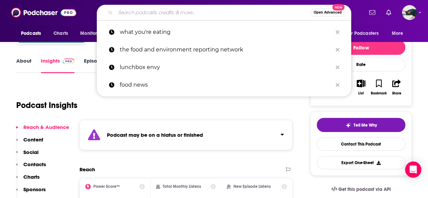
click at [179, 8] on input "Search podcasts, credits, & more..." at bounding box center [212, 12] width 195 height 11
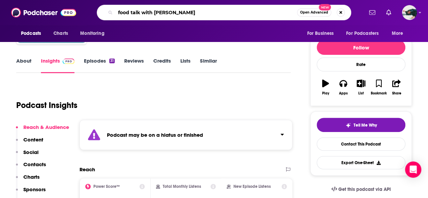
type input "food talk with dani nierenberg"
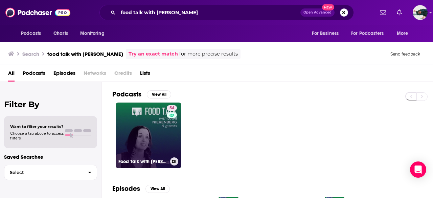
click at [146, 145] on link "54 Food Talk with Dani Nierenberg (by Food Tank)" at bounding box center [149, 135] width 66 height 66
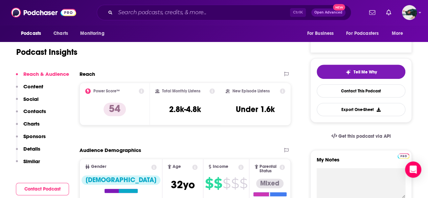
scroll to position [14, 0]
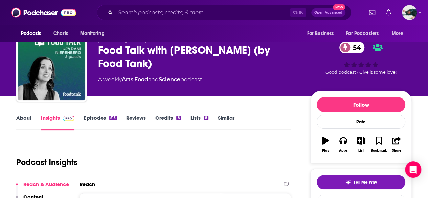
click at [24, 117] on link "About" at bounding box center [23, 123] width 15 height 16
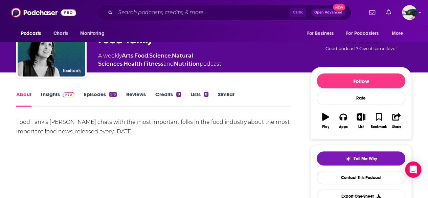
scroll to position [11, 0]
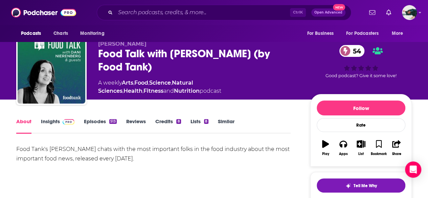
drag, startPoint x: 50, startPoint y: 149, endPoint x: 162, endPoint y: 159, distance: 113.0
click at [162, 159] on div "Food Tank's Danielle Nierenberg chats with the most important folks in the food…" at bounding box center [153, 153] width 274 height 19
copy div "Danielle Nierenberg chats with the most important folks in the food industry ab…"
click at [55, 127] on link "Insights" at bounding box center [57, 126] width 33 height 16
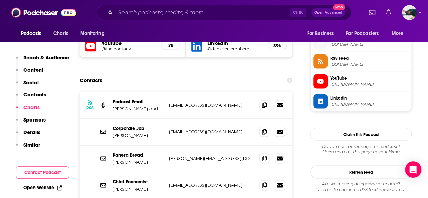
scroll to position [604, 0]
click at [260, 126] on span at bounding box center [264, 131] width 10 height 10
click at [264, 102] on icon at bounding box center [264, 104] width 5 height 5
click at [164, 16] on input "Search podcasts, credits, & more..." at bounding box center [202, 12] width 174 height 11
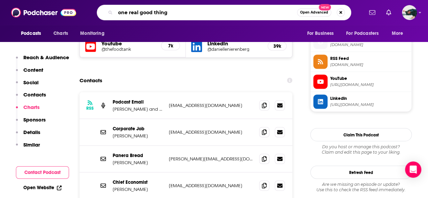
type input "one real good thing"
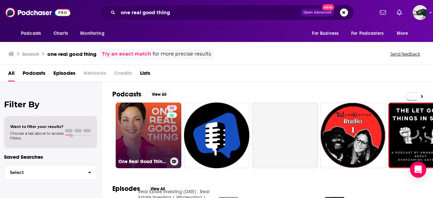
click at [128, 130] on link "36 One Real Good Thing with Ellie Krieger" at bounding box center [149, 135] width 66 height 66
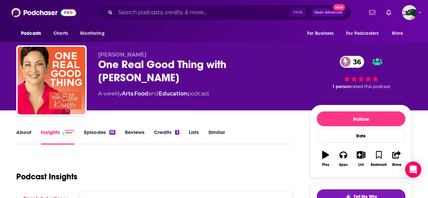
click at [27, 138] on link "About" at bounding box center [23, 137] width 15 height 16
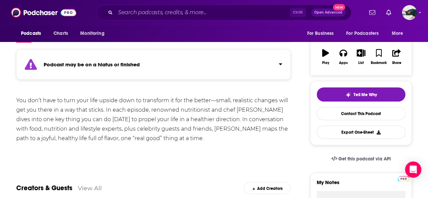
scroll to position [58, 0]
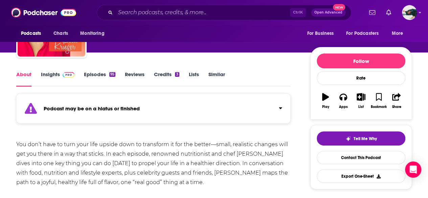
click at [59, 82] on link "Insights" at bounding box center [57, 79] width 33 height 16
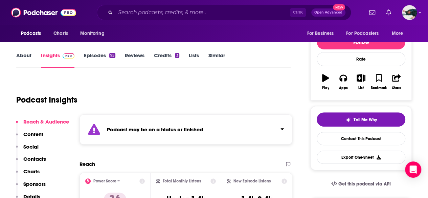
scroll to position [76, 0]
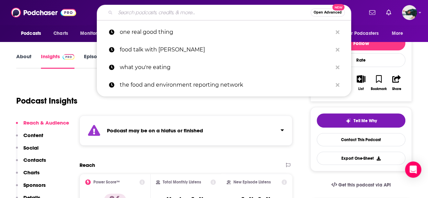
click at [177, 12] on input "Search podcasts, credits, & more..." at bounding box center [212, 12] width 195 height 11
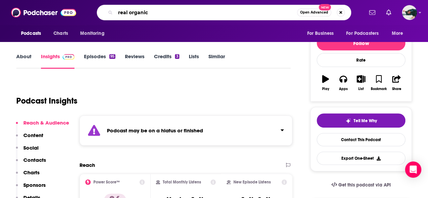
type input "real organic"
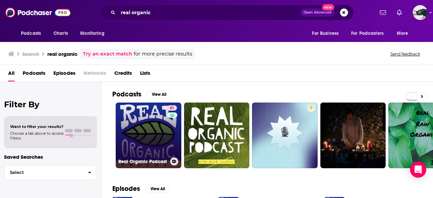
click at [123, 139] on link "61 Real Organic Podcast" at bounding box center [149, 135] width 66 height 66
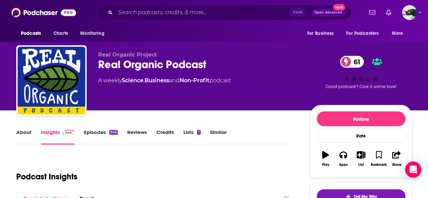
click at [29, 134] on link "About" at bounding box center [23, 137] width 15 height 16
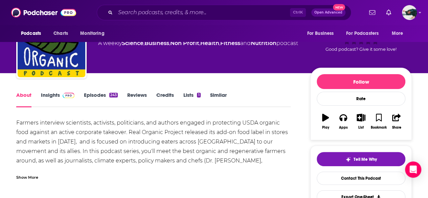
scroll to position [38, 0]
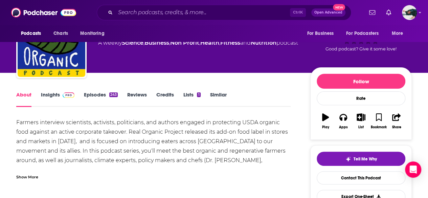
click at [50, 95] on link "Insights" at bounding box center [57, 99] width 33 height 16
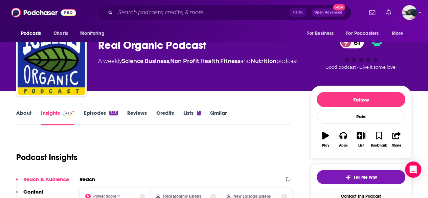
scroll to position [20, 0]
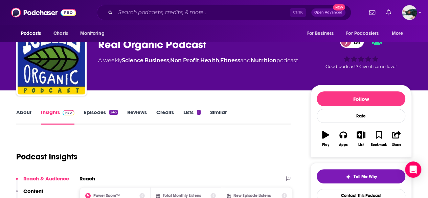
click at [20, 112] on link "About" at bounding box center [23, 117] width 15 height 16
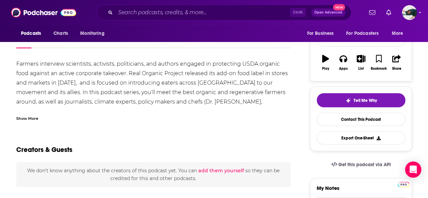
scroll to position [79, 0]
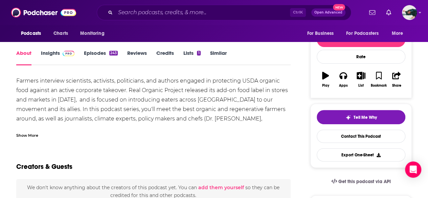
click at [67, 58] on link "Insights" at bounding box center [57, 58] width 33 height 16
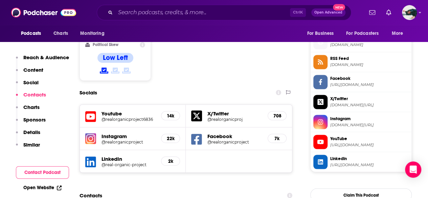
scroll to position [648, 0]
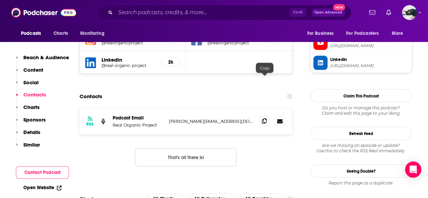
click at [266, 116] on span at bounding box center [264, 121] width 10 height 10
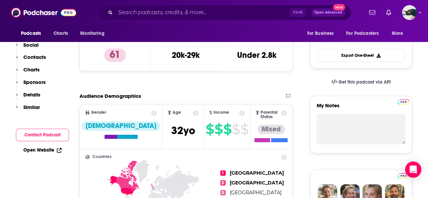
scroll to position [0, 0]
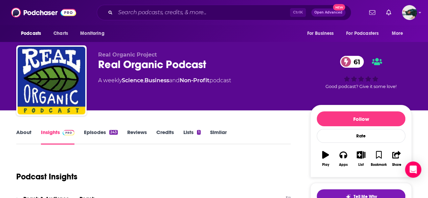
click at [30, 136] on link "About" at bounding box center [23, 137] width 15 height 16
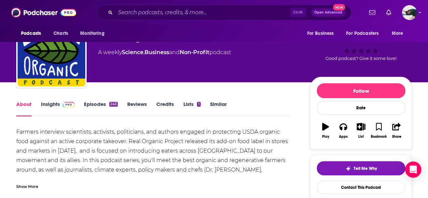
scroll to position [28, 0]
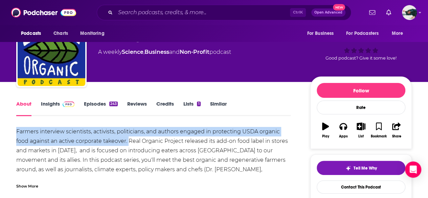
drag, startPoint x: 16, startPoint y: 130, endPoint x: 128, endPoint y: 140, distance: 112.7
click at [128, 140] on div "Farmers interview scientists, activists, politicians, and authors engaged in pr…" at bounding box center [153, 174] width 274 height 95
copy div "Farmers interview scientists, activists, politicians, and authors engaged in pr…"
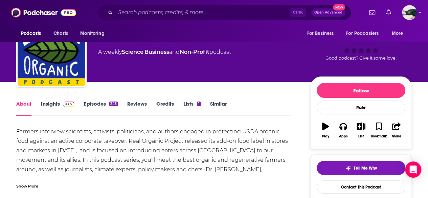
click at [156, 166] on div "Farmers interview scientists, activists, politicians, and authors engaged in pr…" at bounding box center [153, 174] width 274 height 95
click at [51, 101] on link "Insights" at bounding box center [57, 108] width 33 height 16
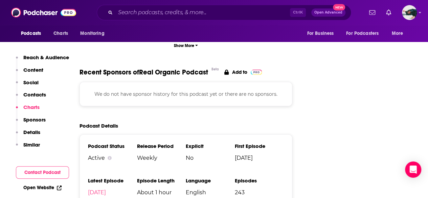
scroll to position [999, 0]
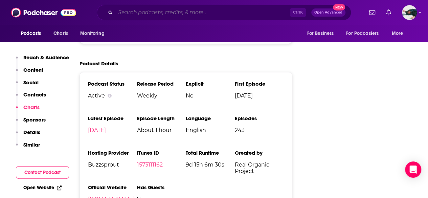
click at [178, 12] on input "Search podcasts, credits, & more..." at bounding box center [202, 12] width 174 height 11
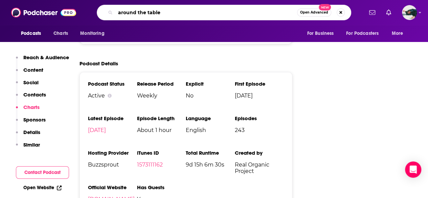
type input "around the table"
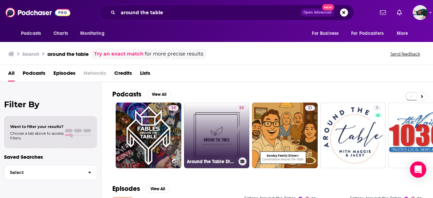
click at [211, 120] on link "33 Around the Table Dialogues" at bounding box center [217, 135] width 66 height 66
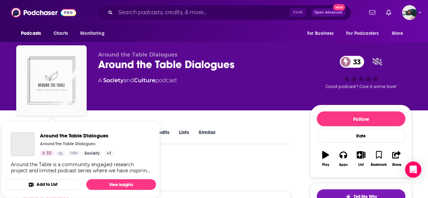
click at [64, 84] on img "Around the Table Dialogues" at bounding box center [52, 81] width 68 height 68
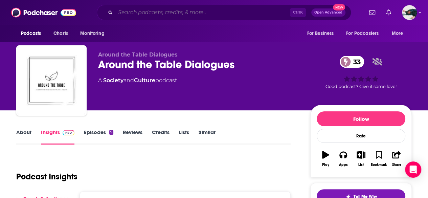
click at [177, 9] on input "Search podcasts, credits, & more..." at bounding box center [202, 12] width 174 height 11
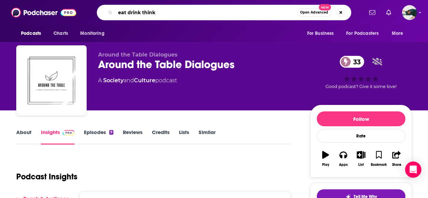
type input "eat drink think"
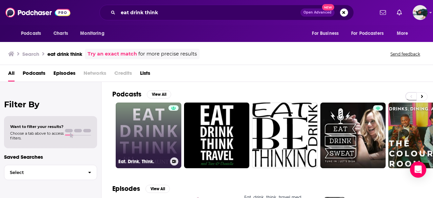
click at [147, 122] on link "Eat. Drink. Think." at bounding box center [149, 135] width 66 height 66
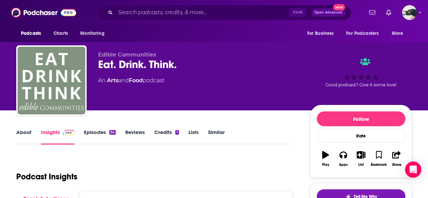
click at [26, 134] on link "About" at bounding box center [23, 137] width 15 height 16
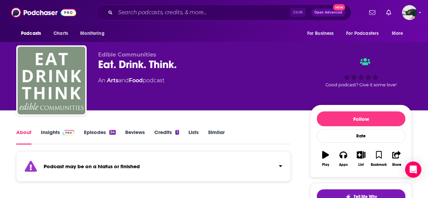
click at [52, 136] on link "Insights" at bounding box center [57, 137] width 33 height 16
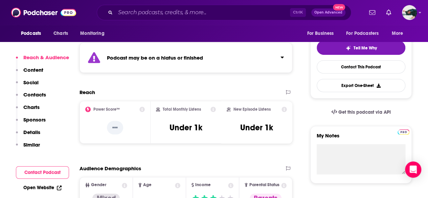
scroll to position [149, 0]
